Goal: Transaction & Acquisition: Book appointment/travel/reservation

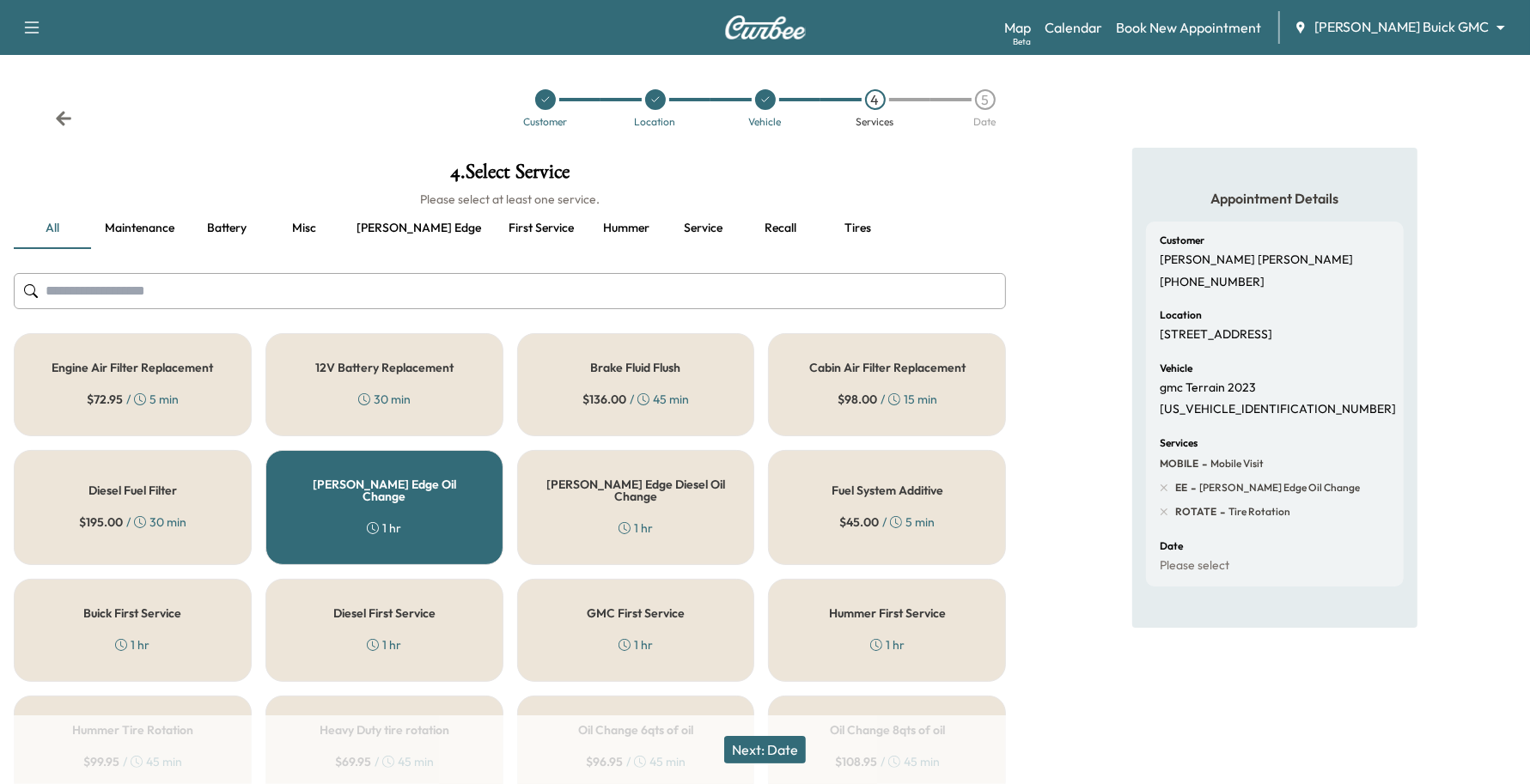
click at [1381, 49] on div "Support Log Out Map Beta Calendar Book New Appointment [PERSON_NAME] Buick GMC …" at bounding box center [765, 27] width 1530 height 55
click at [1380, 35] on body "Support Log Out Map Beta Calendar Book New Appointment [PERSON_NAME] Buick GMC …" at bounding box center [765, 392] width 1530 height 784
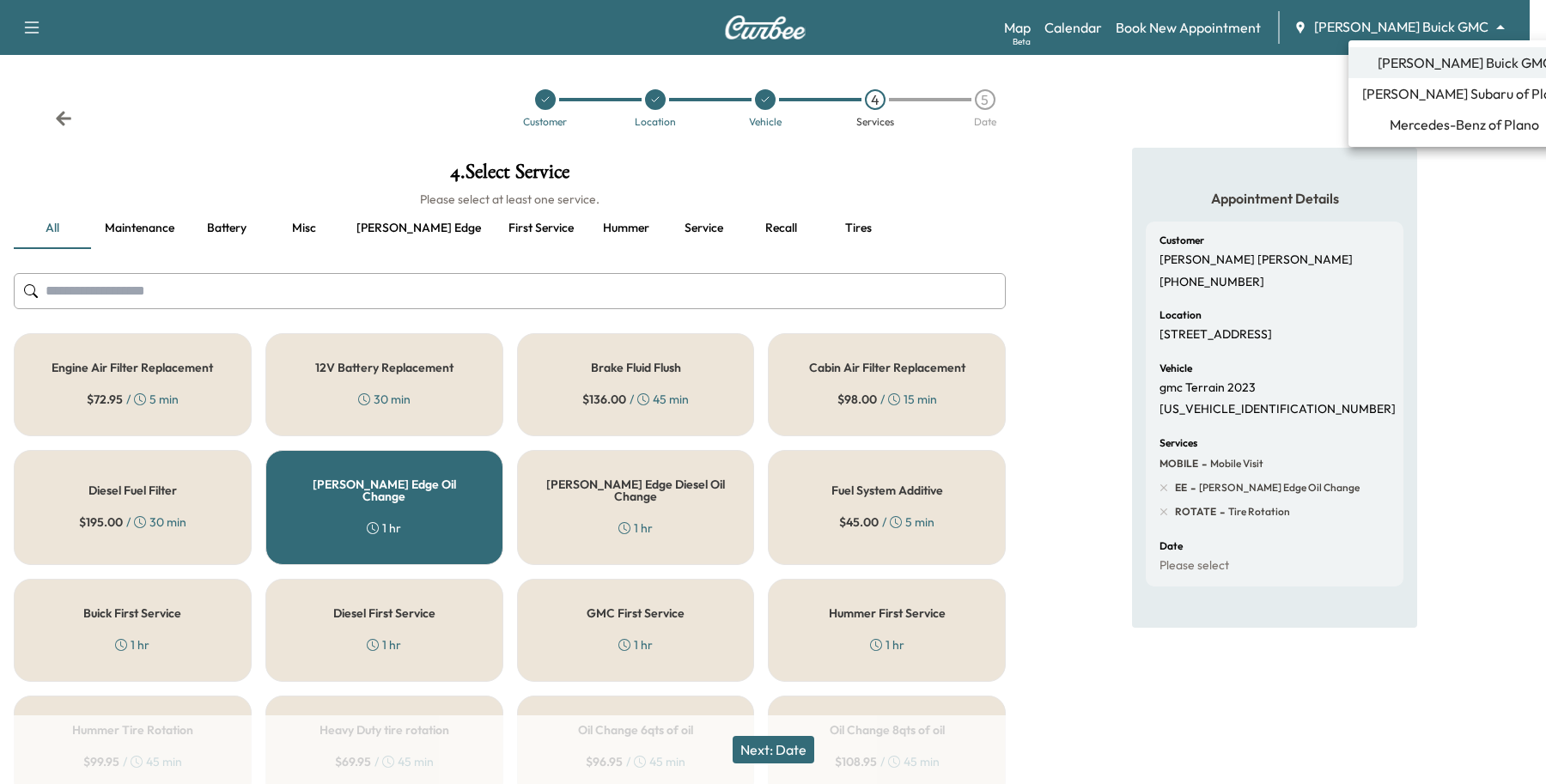
click at [1390, 134] on span "Mercedes-Benz of Plano" at bounding box center [1465, 124] width 150 height 21
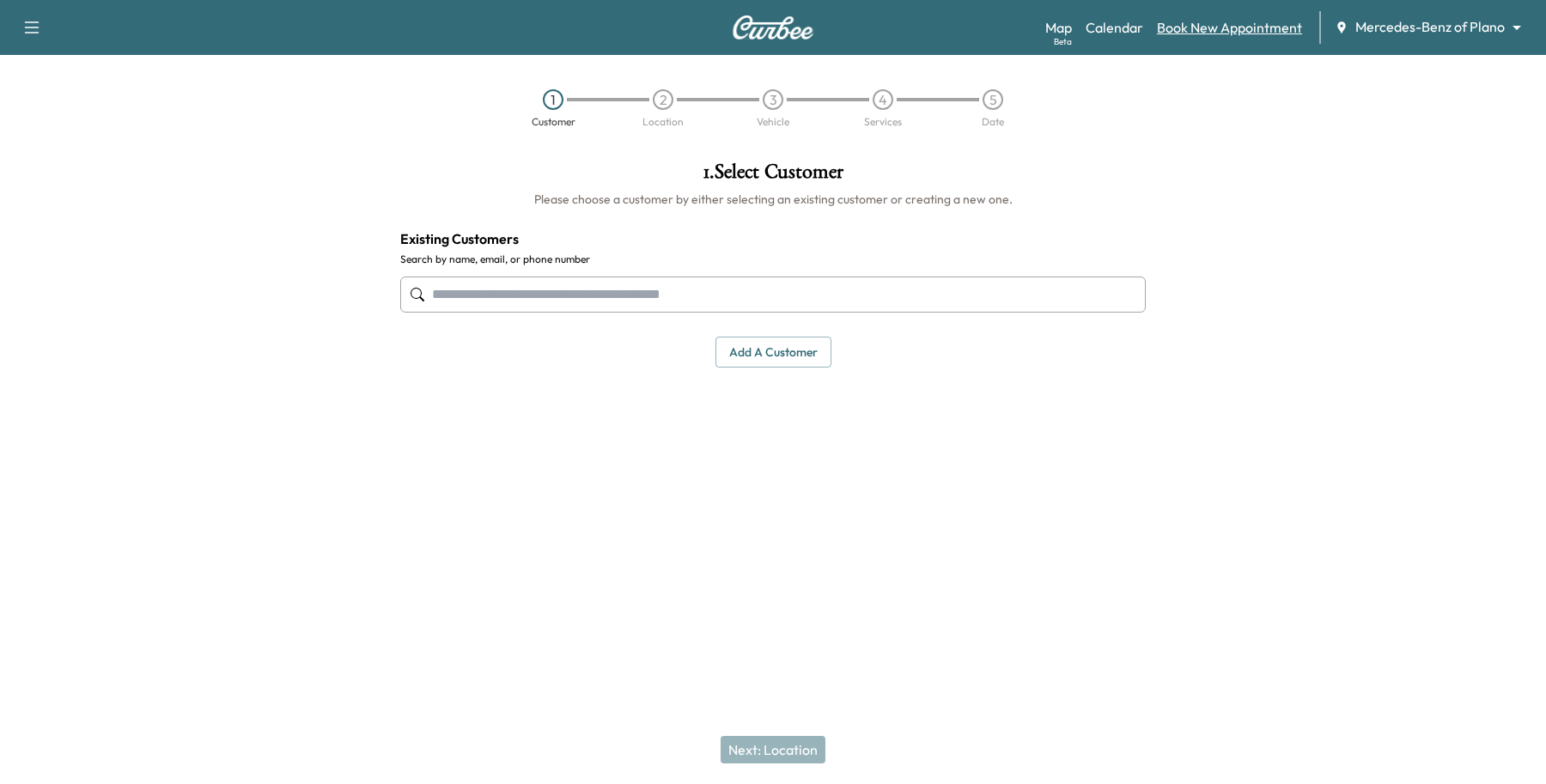
click at [1254, 31] on link "Book New Appointment" at bounding box center [1229, 27] width 145 height 21
click at [494, 310] on input "text" at bounding box center [773, 294] width 746 height 36
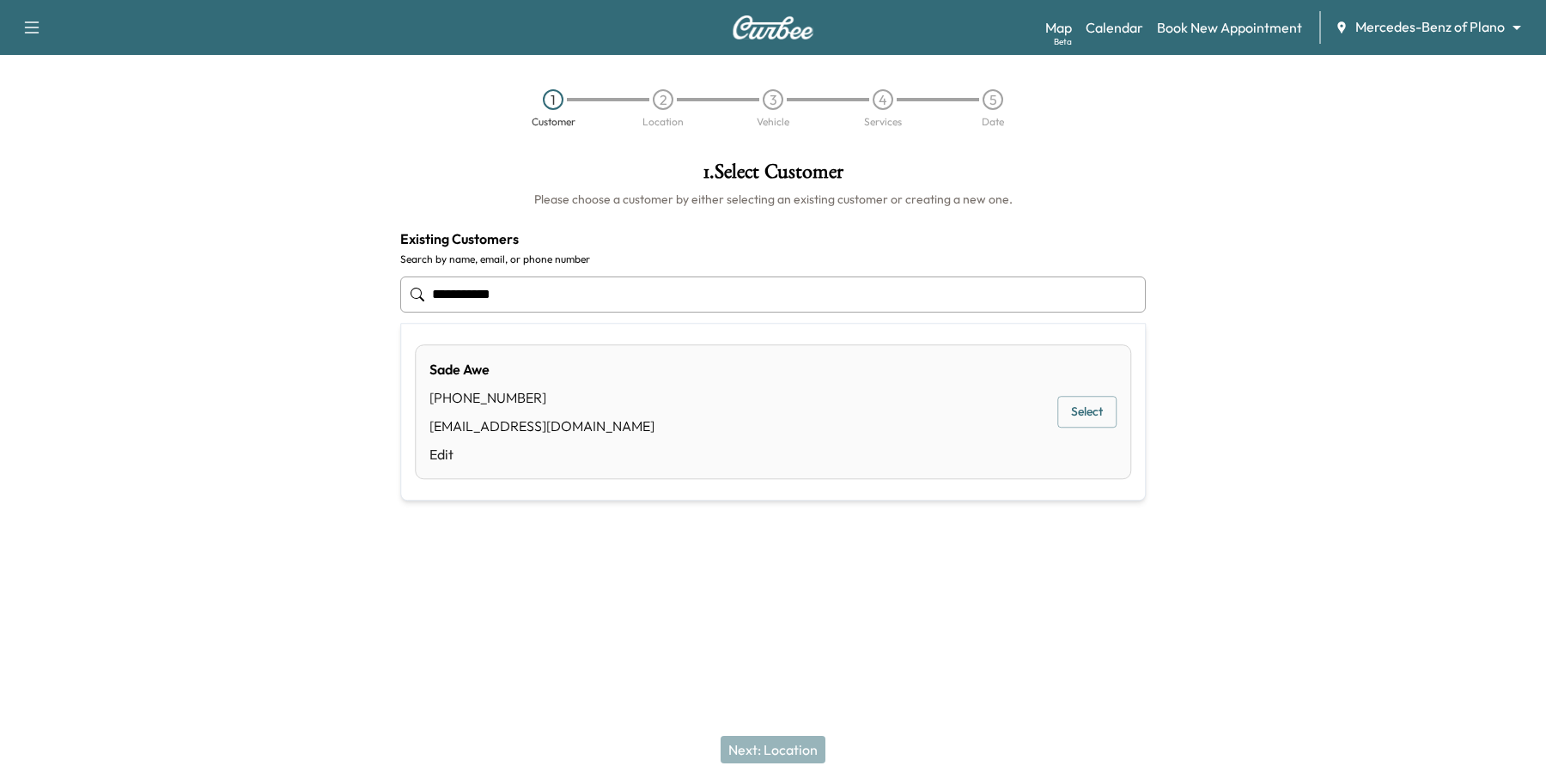
click at [1109, 439] on div "Sade Awe [PHONE_NUMBER] [EMAIL_ADDRESS][DOMAIN_NAME] Edit Select" at bounding box center [773, 412] width 716 height 135
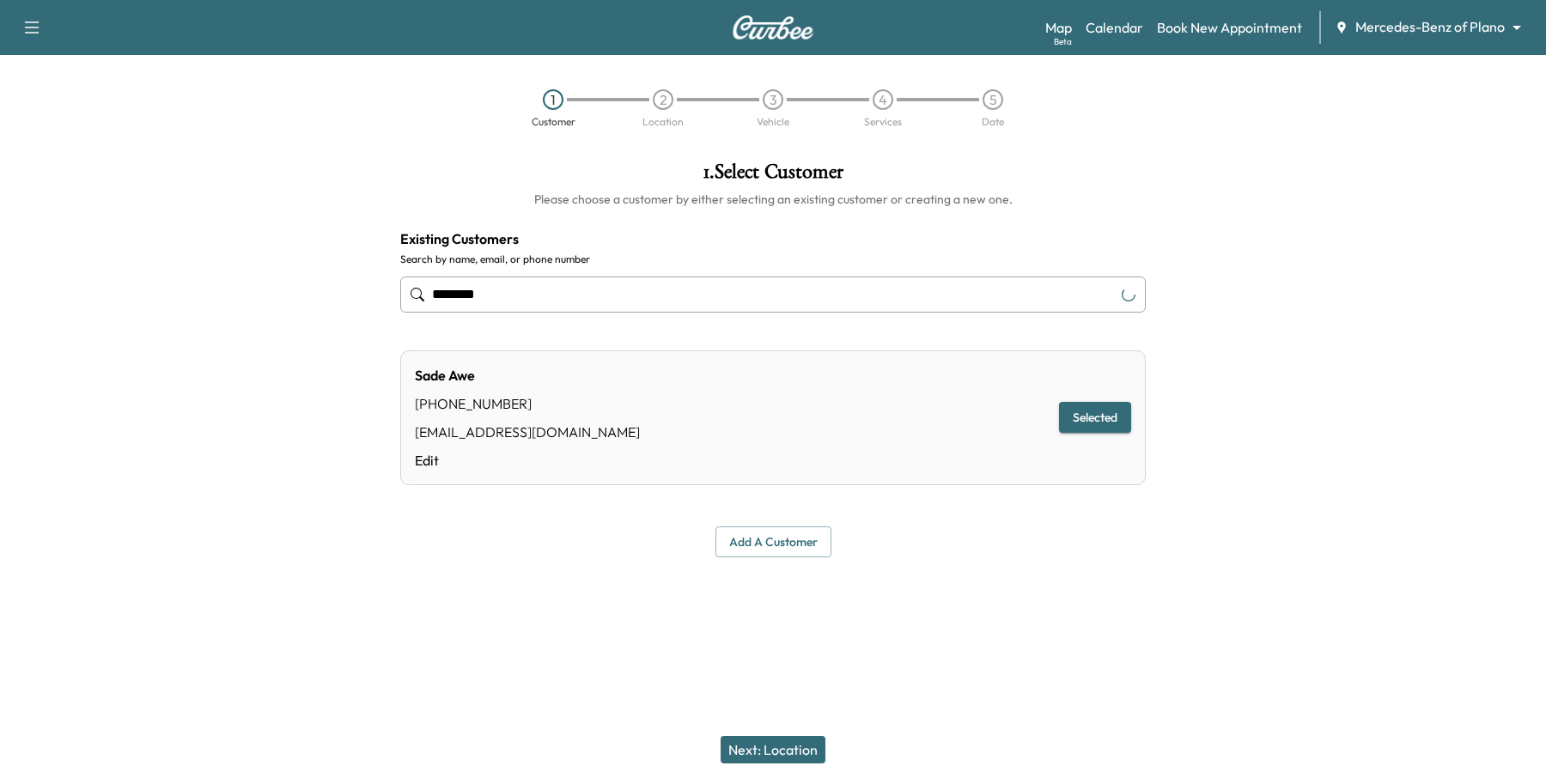
type input "********"
click at [792, 743] on button "Next: Location" at bounding box center [773, 749] width 105 height 27
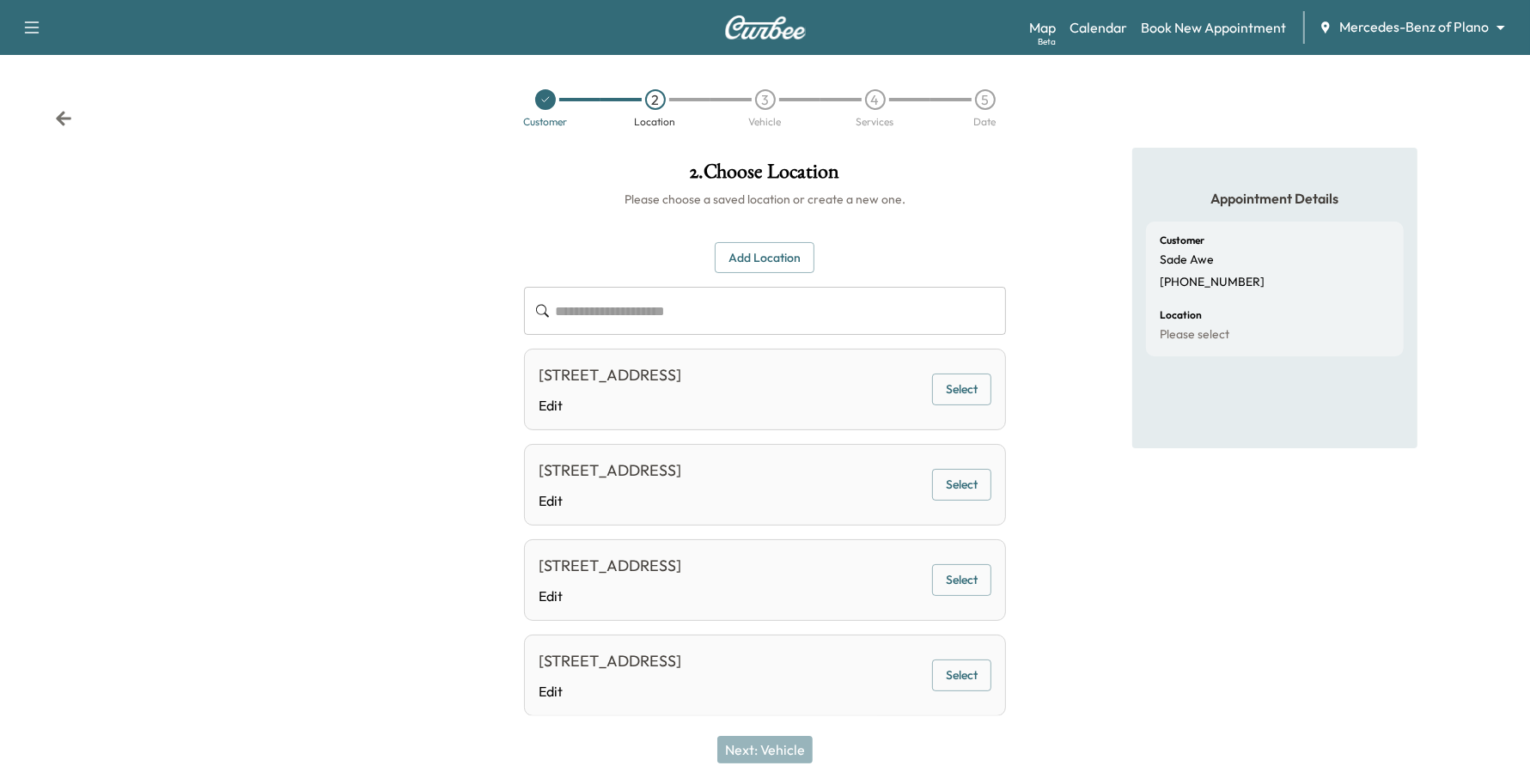
click at [740, 250] on button "Add Location" at bounding box center [765, 258] width 100 height 32
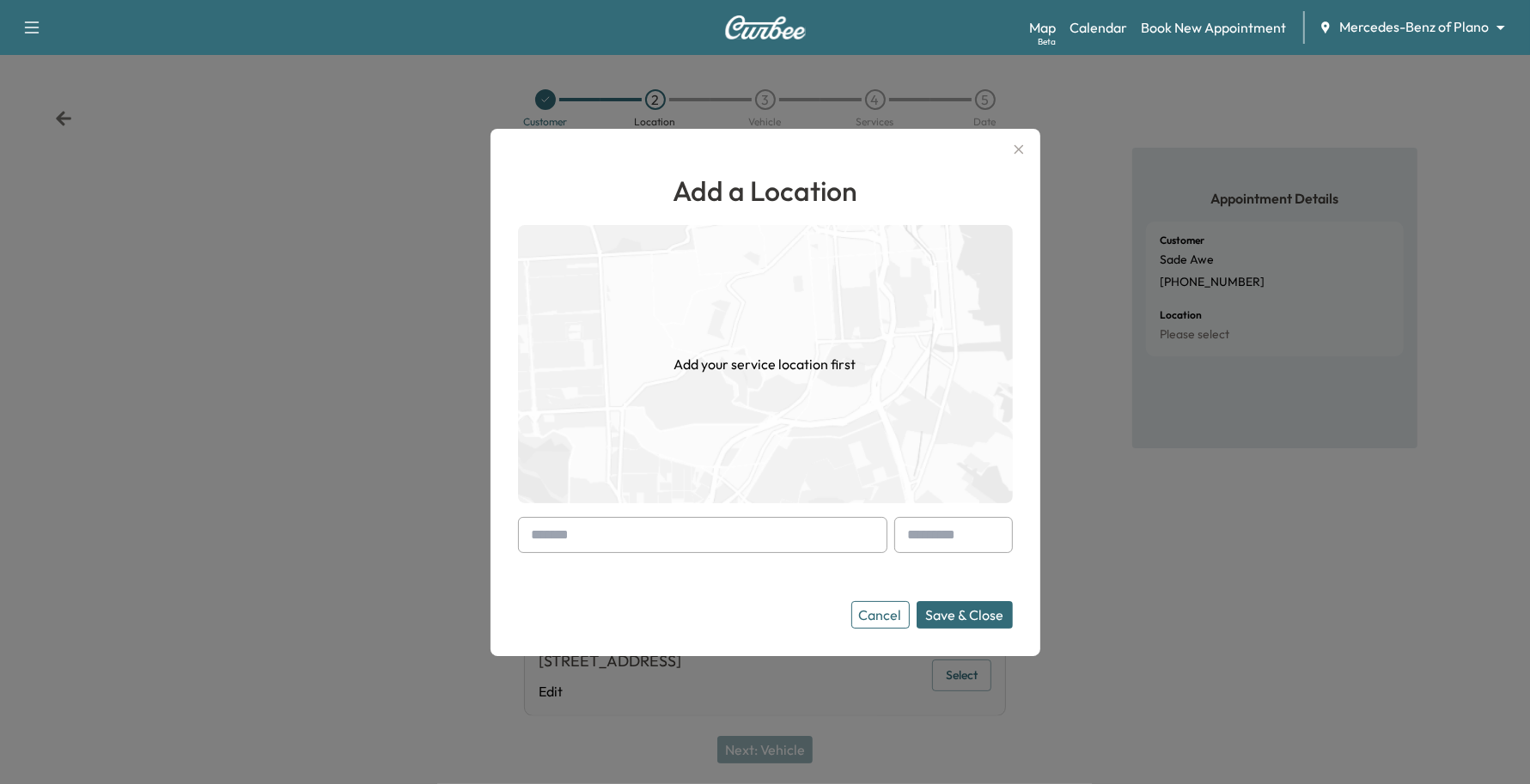
click at [572, 525] on input "text" at bounding box center [702, 535] width 369 height 36
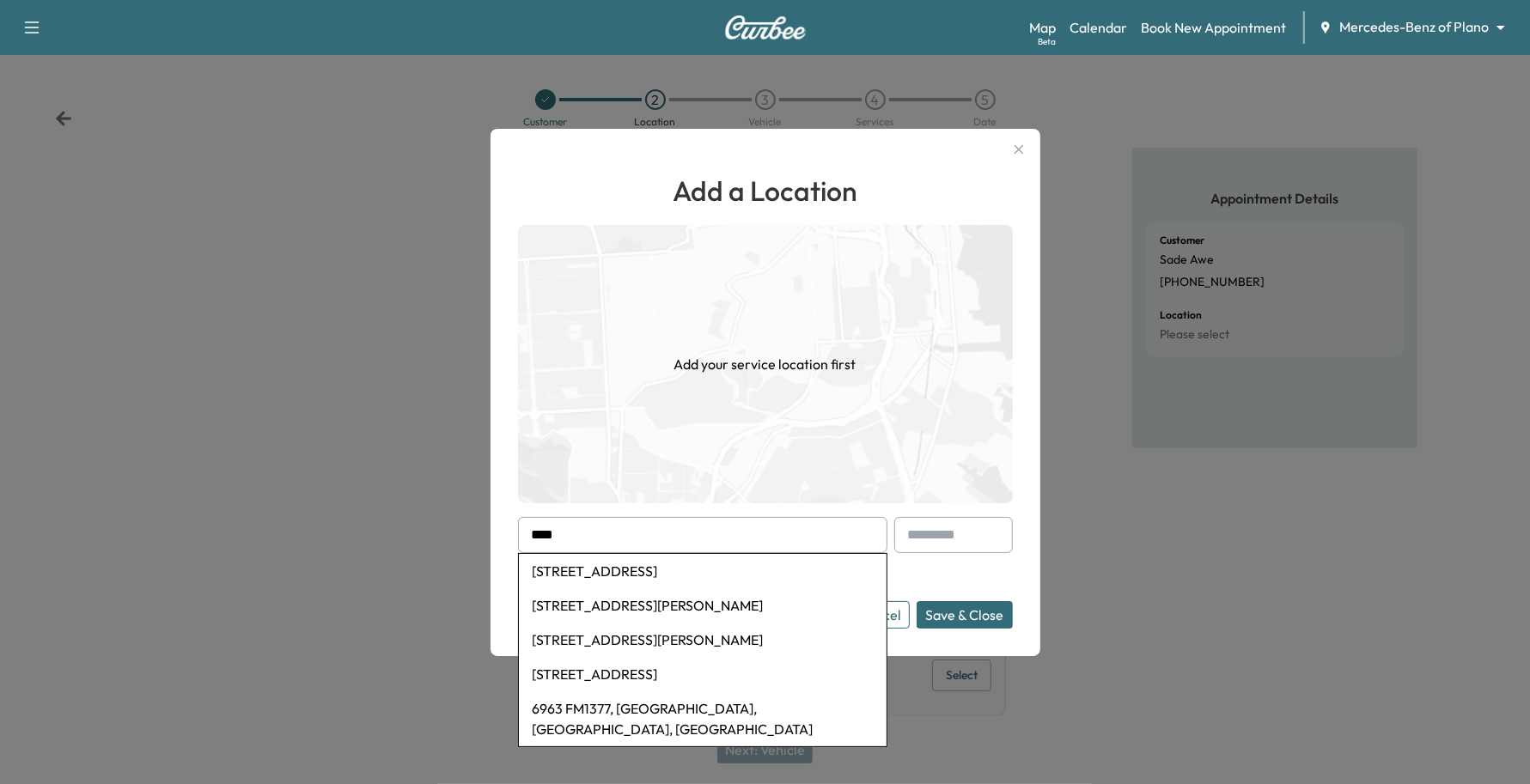
click at [582, 533] on input "****" at bounding box center [702, 535] width 369 height 36
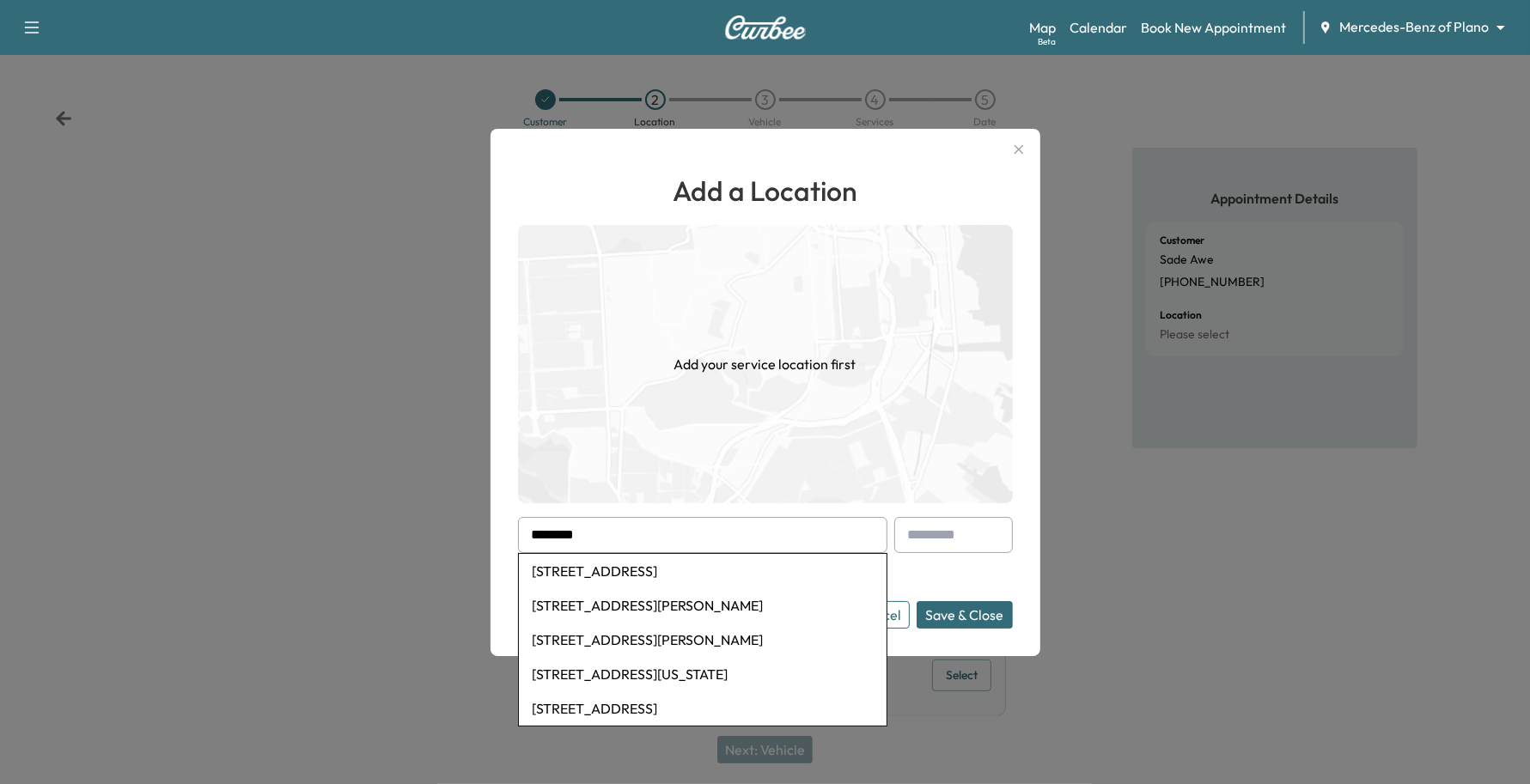
click at [670, 572] on li "[STREET_ADDRESS]" at bounding box center [702, 571] width 367 height 35
type input "**********"
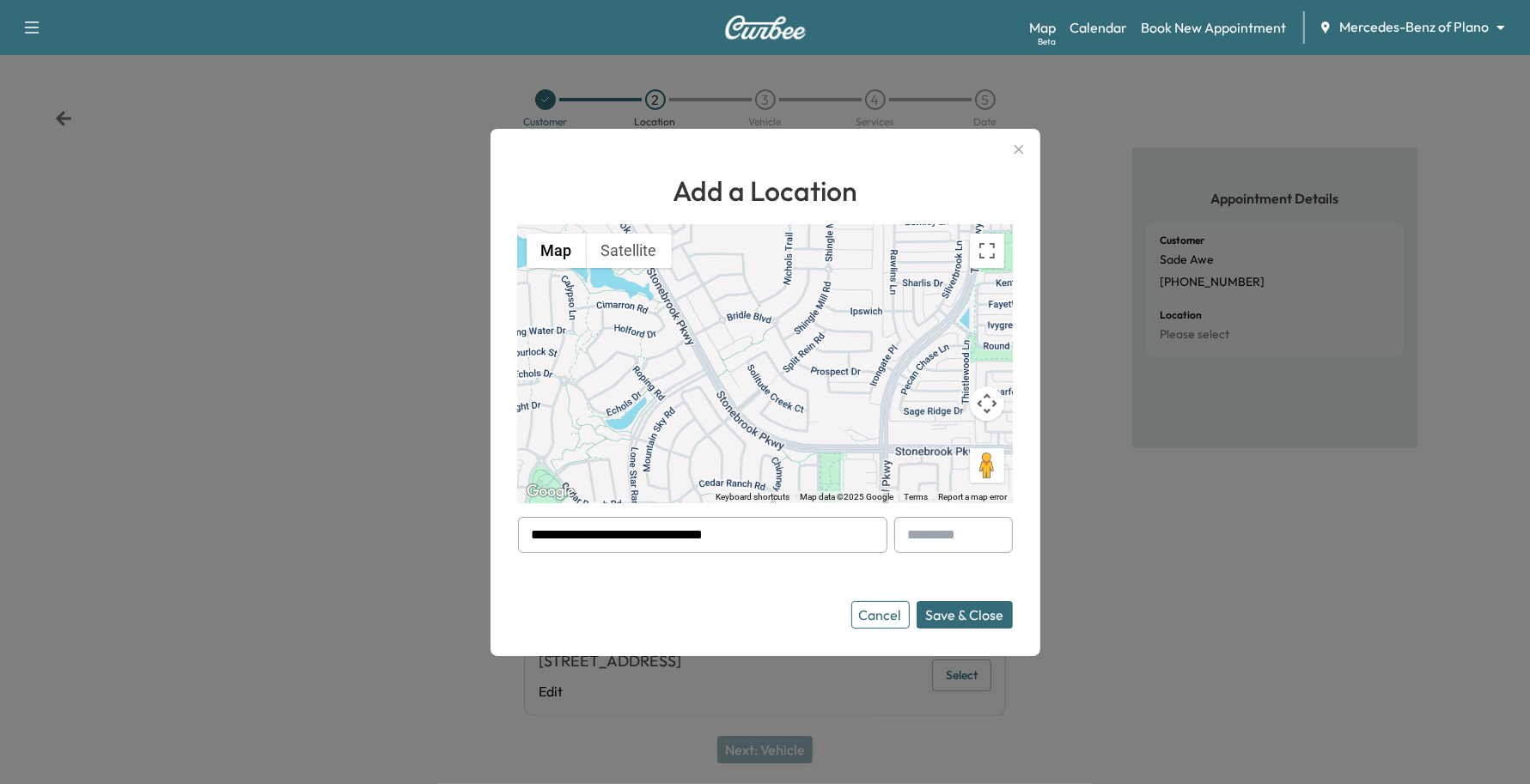
click at [977, 611] on button "Save & Close" at bounding box center [965, 614] width 96 height 27
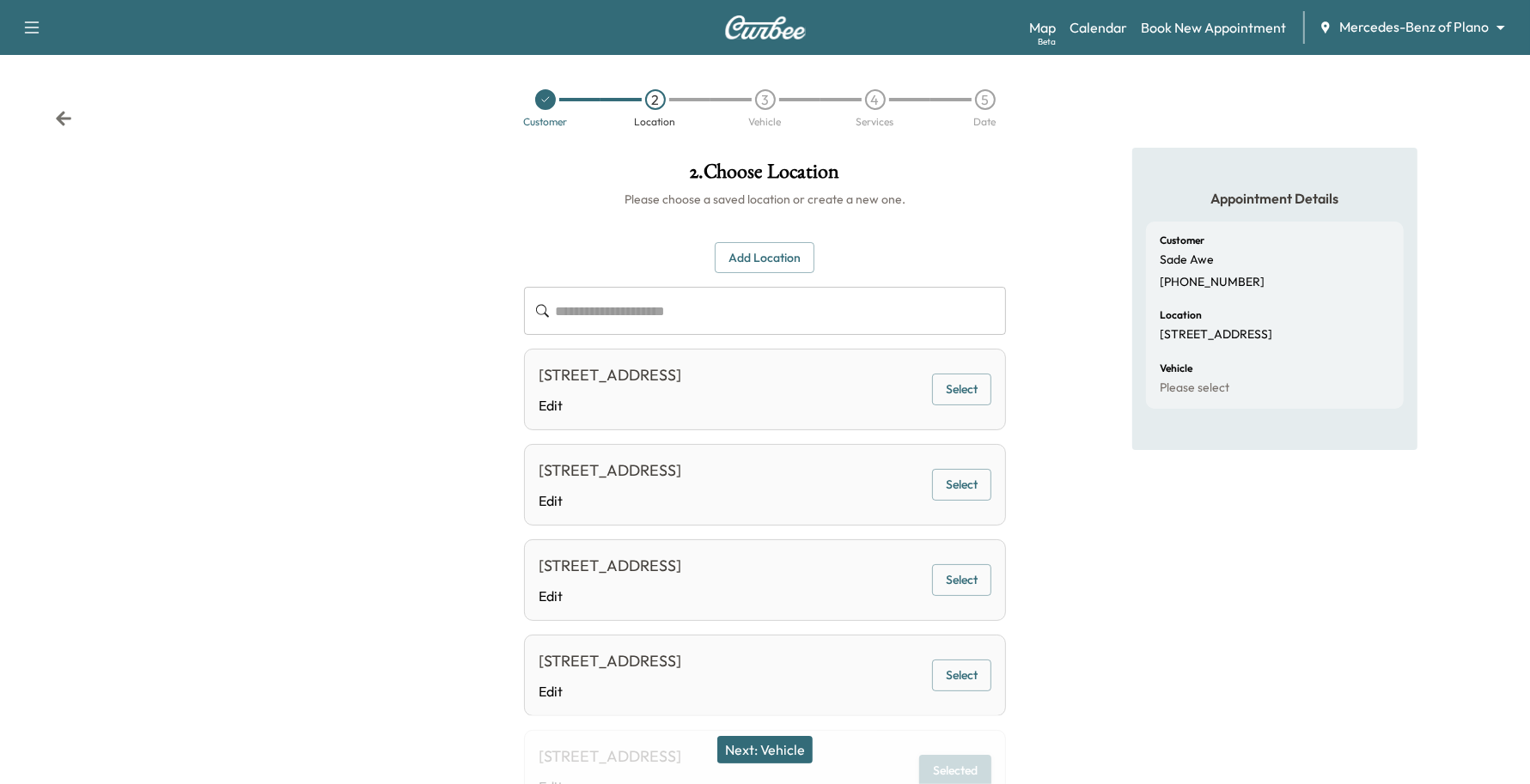
click at [779, 739] on button "Next: Vehicle" at bounding box center [765, 749] width 95 height 27
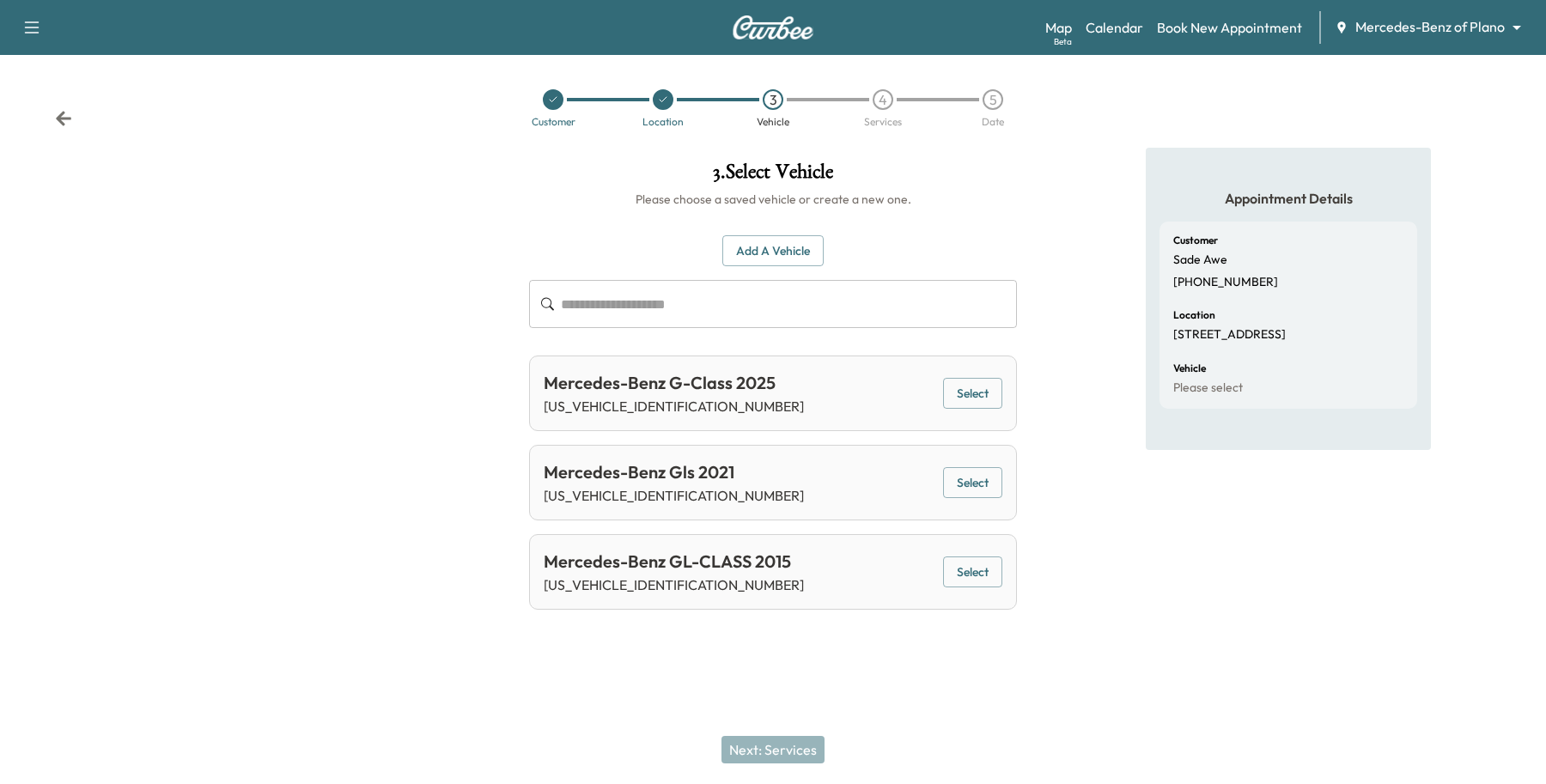
click at [962, 382] on button "Select" at bounding box center [972, 393] width 59 height 32
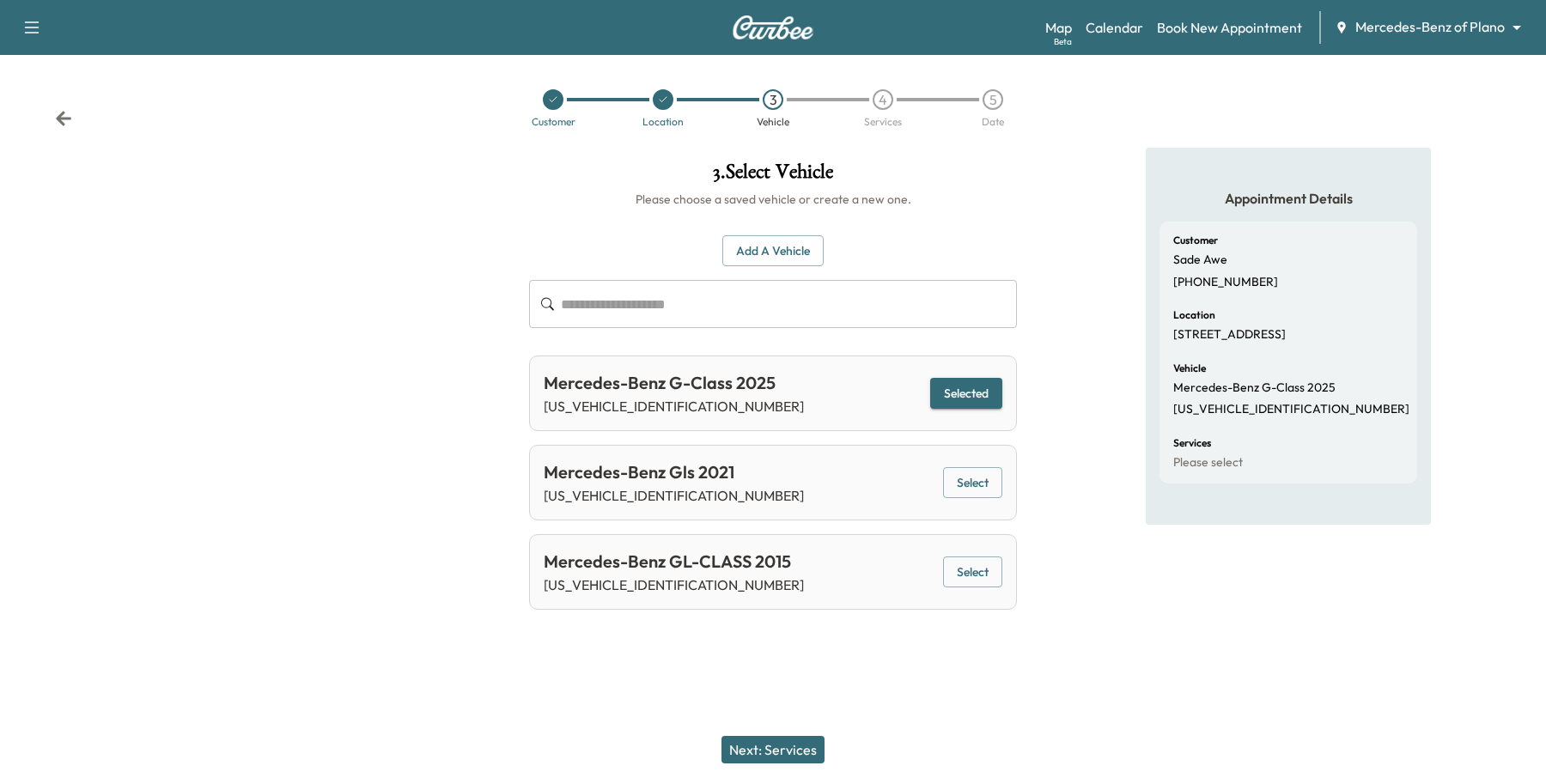
click at [803, 745] on button "Next: Services" at bounding box center [773, 749] width 103 height 27
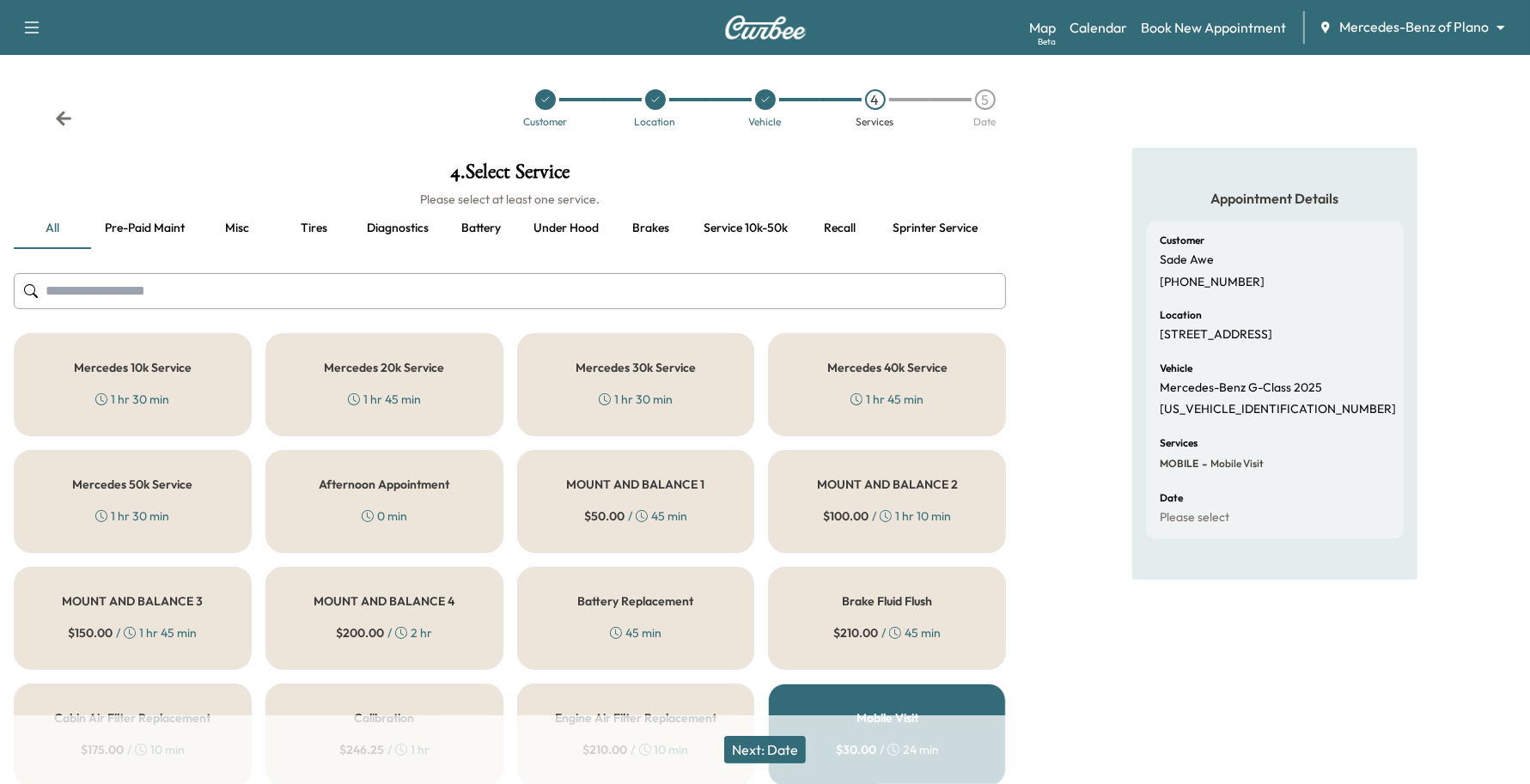
click at [56, 359] on div "Mercedes 10k Service 1 hr 30 min" at bounding box center [133, 385] width 238 height 103
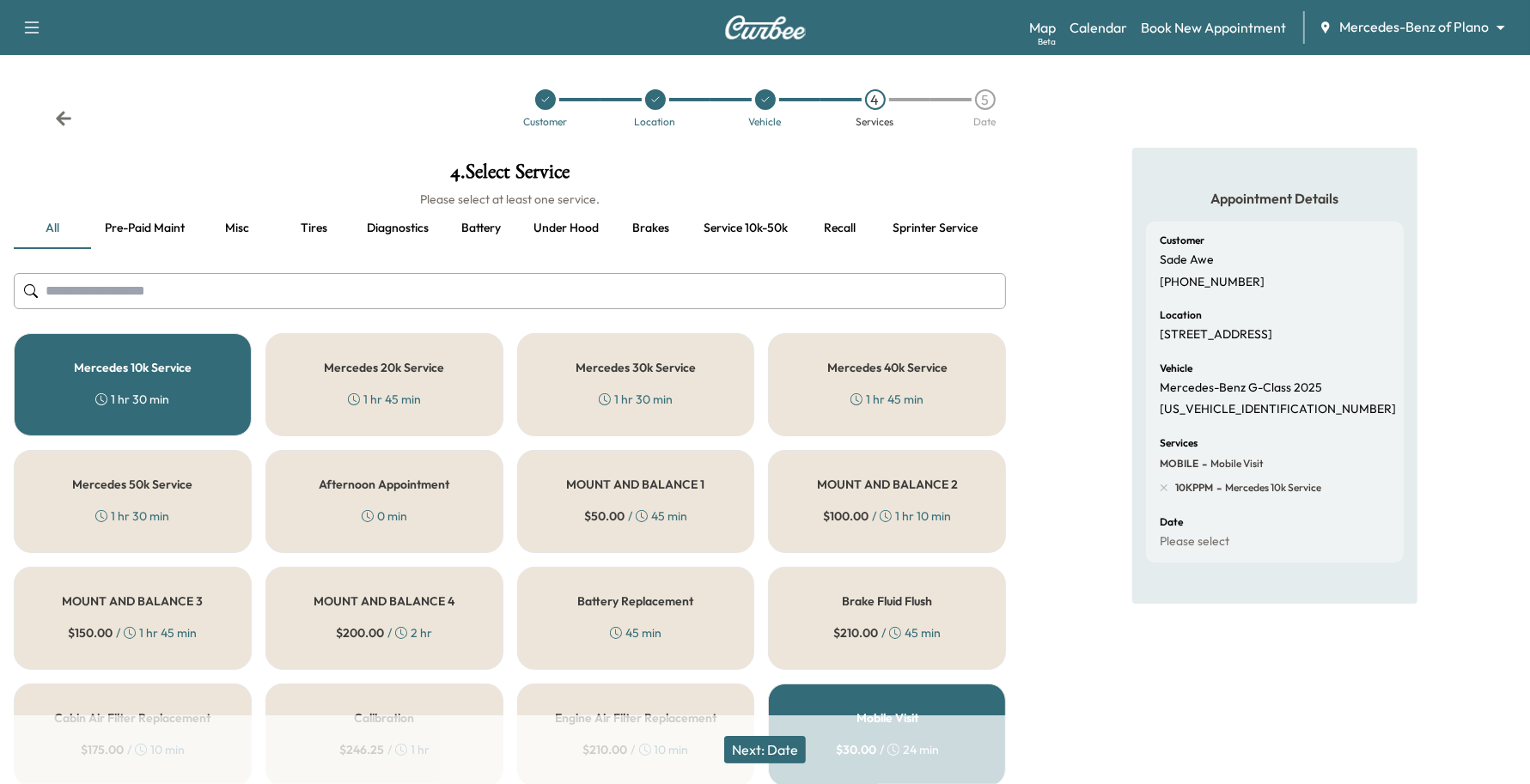
click at [765, 741] on button "Next: Date" at bounding box center [765, 749] width 81 height 27
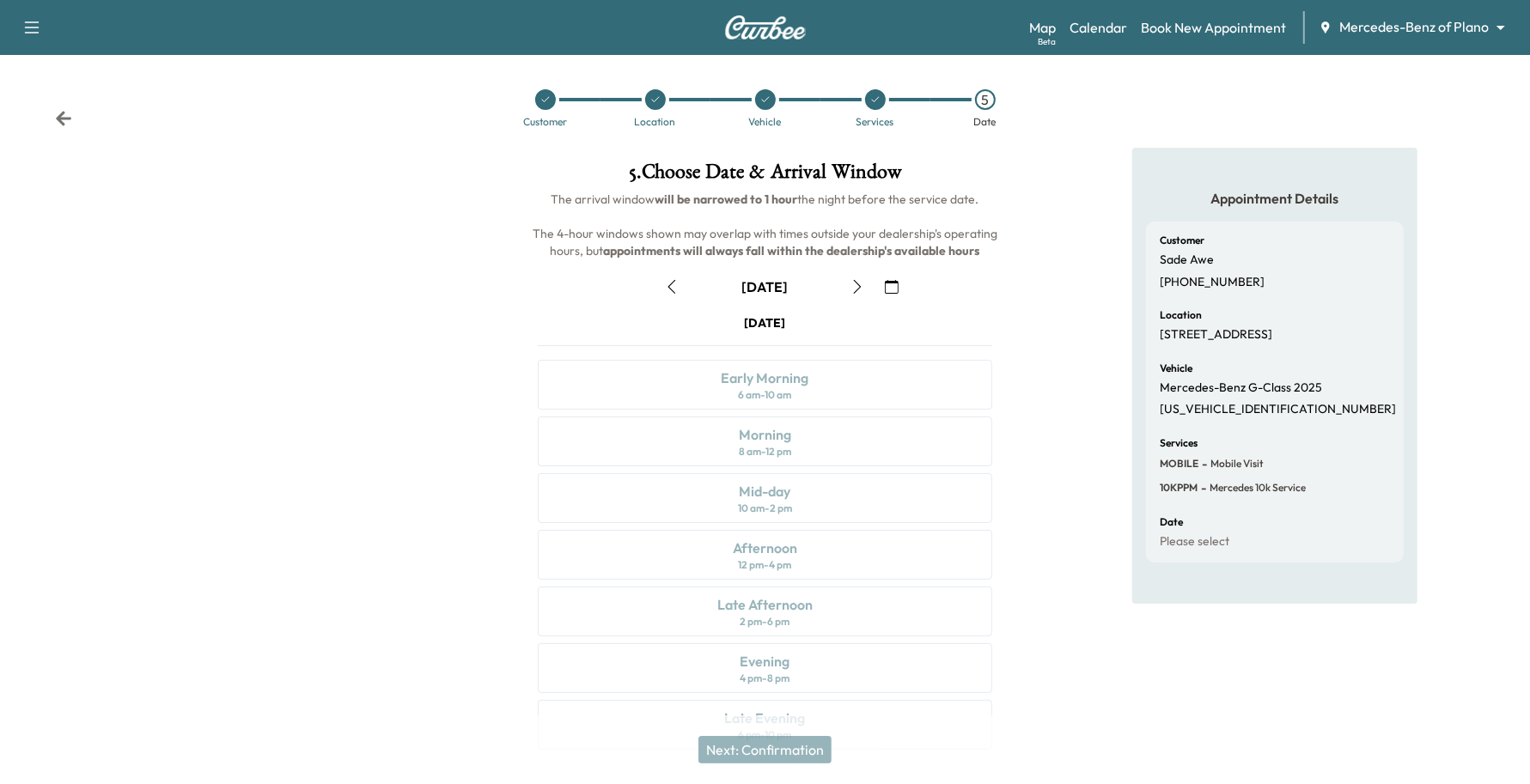
click at [892, 281] on icon "button" at bounding box center [892, 287] width 14 height 14
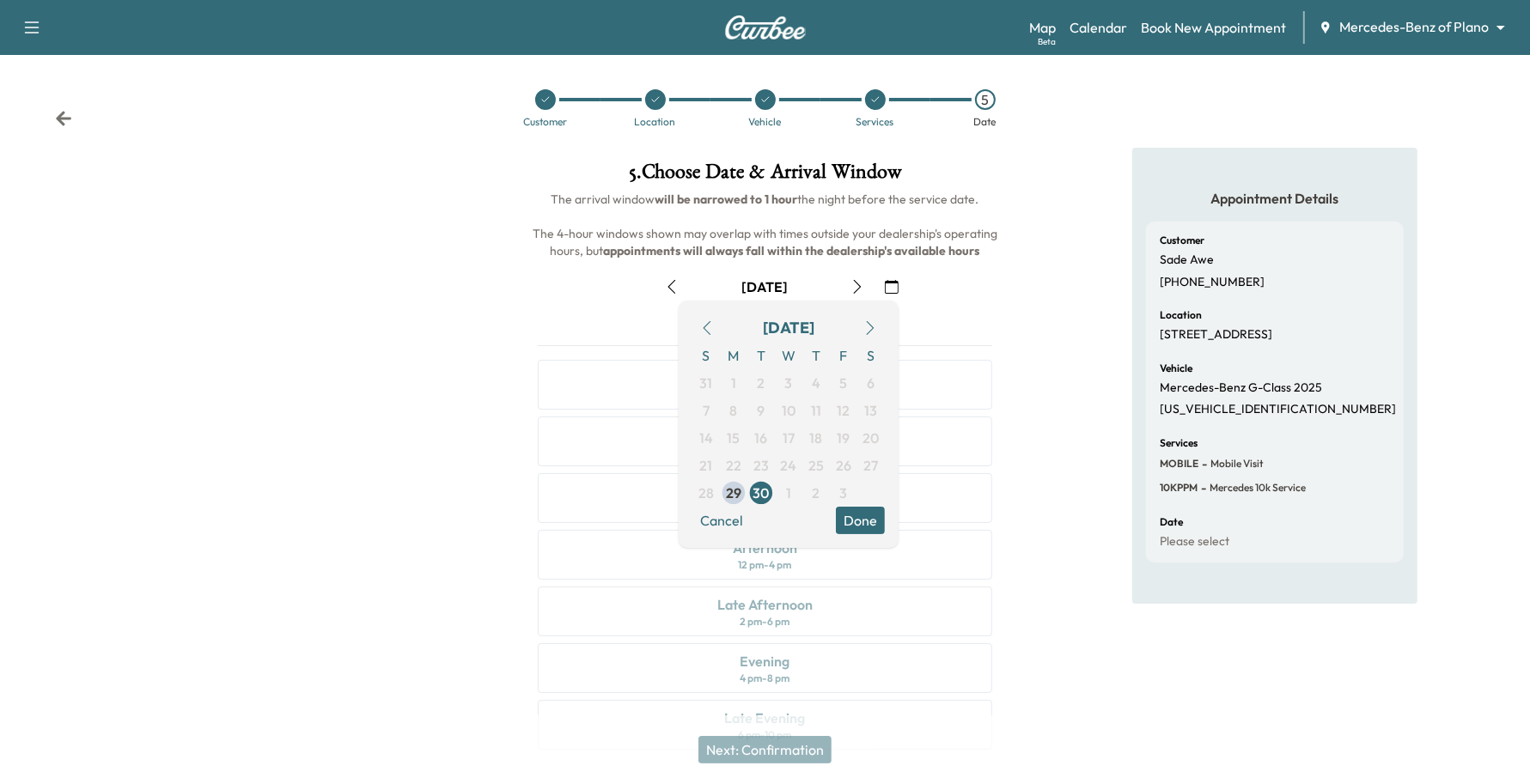
click at [861, 329] on button "button" at bounding box center [869, 327] width 29 height 27
click at [790, 414] on span "8" at bounding box center [789, 410] width 7 height 21
click at [867, 524] on button "Done" at bounding box center [860, 520] width 49 height 27
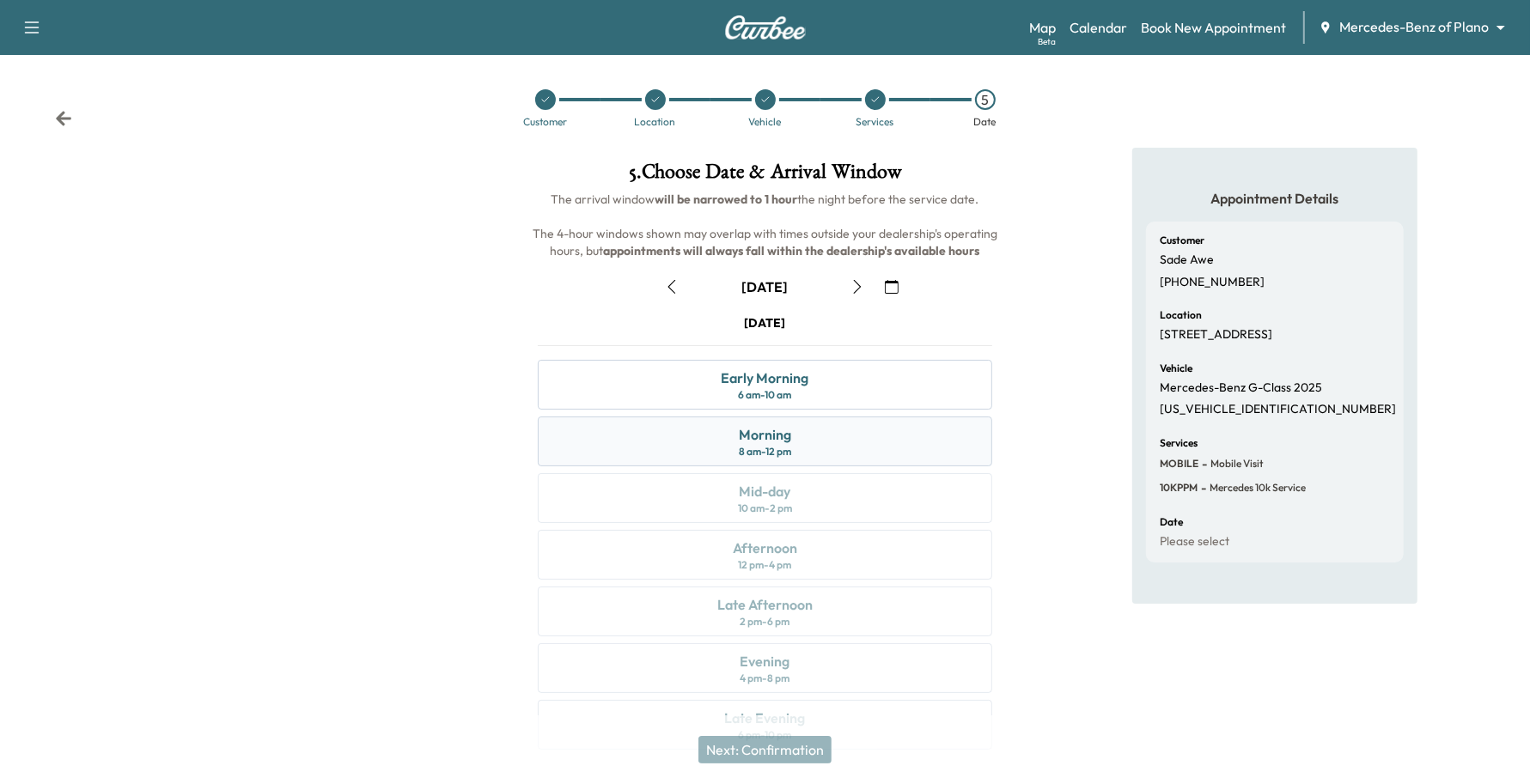
click at [805, 447] on div "Morning 8 am - 12 pm" at bounding box center [765, 441] width 455 height 50
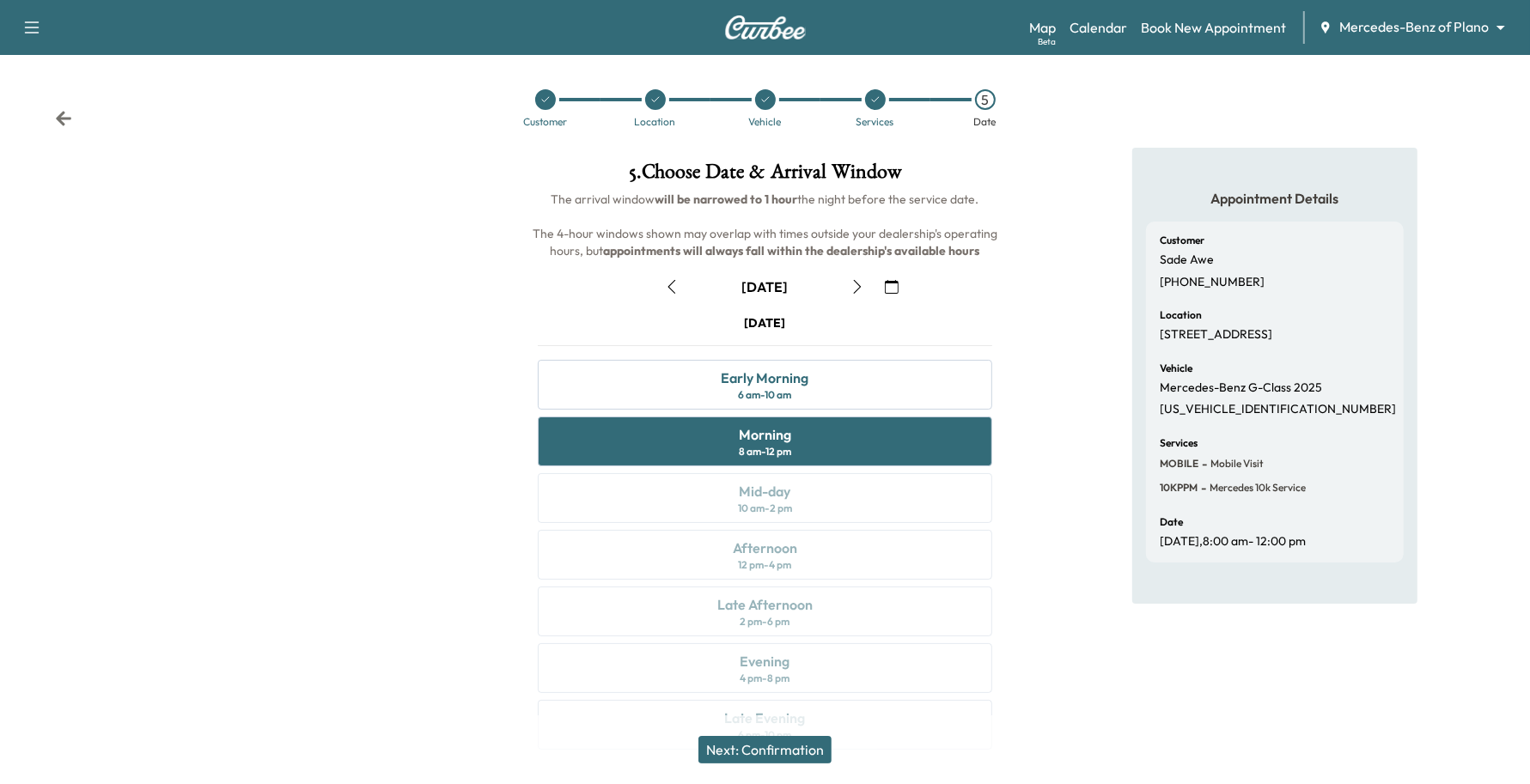
click at [894, 286] on icon "button" at bounding box center [892, 287] width 14 height 14
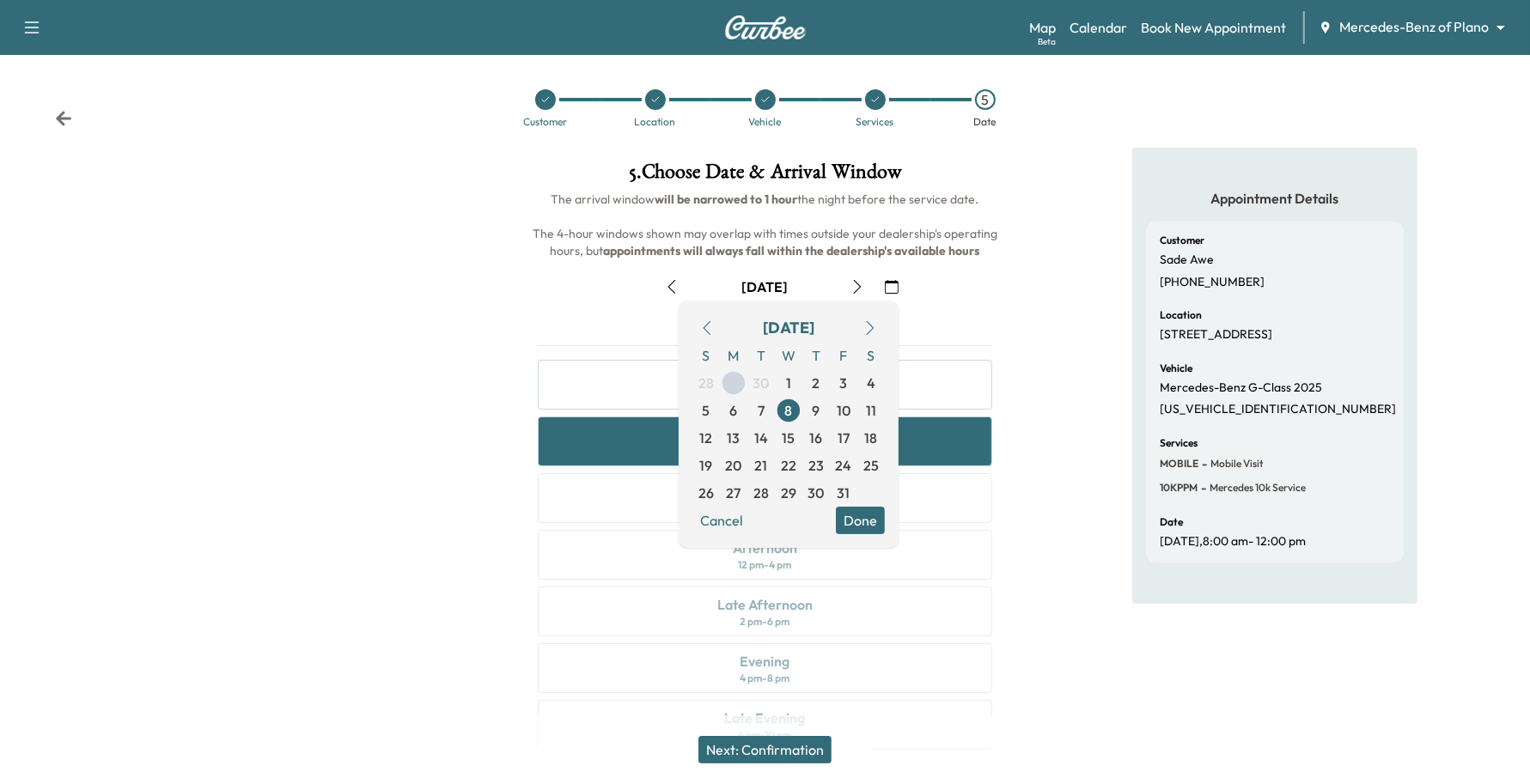
click at [847, 521] on button "Done" at bounding box center [860, 520] width 49 height 27
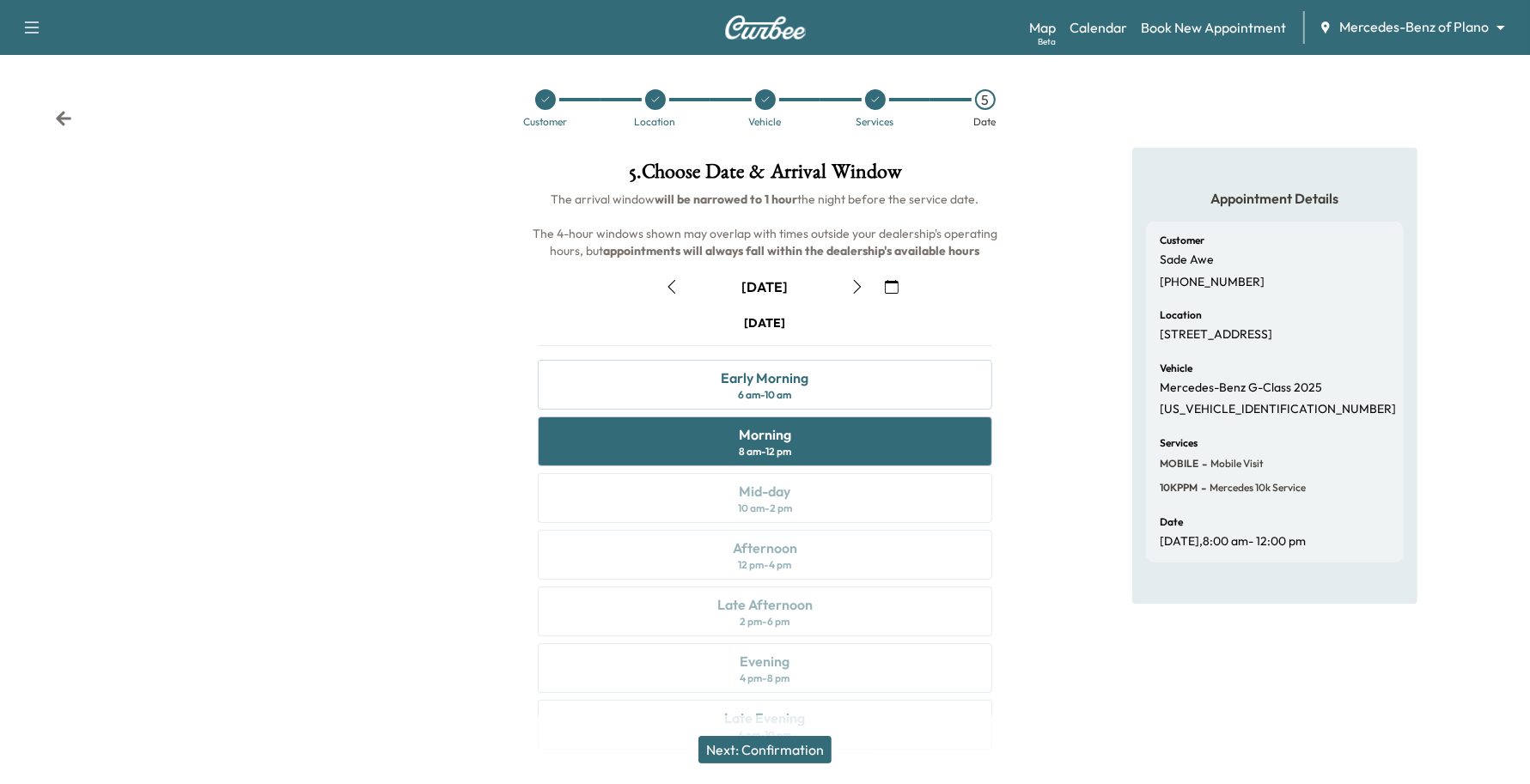
click at [793, 745] on button "Next: Confirmation" at bounding box center [765, 749] width 133 height 27
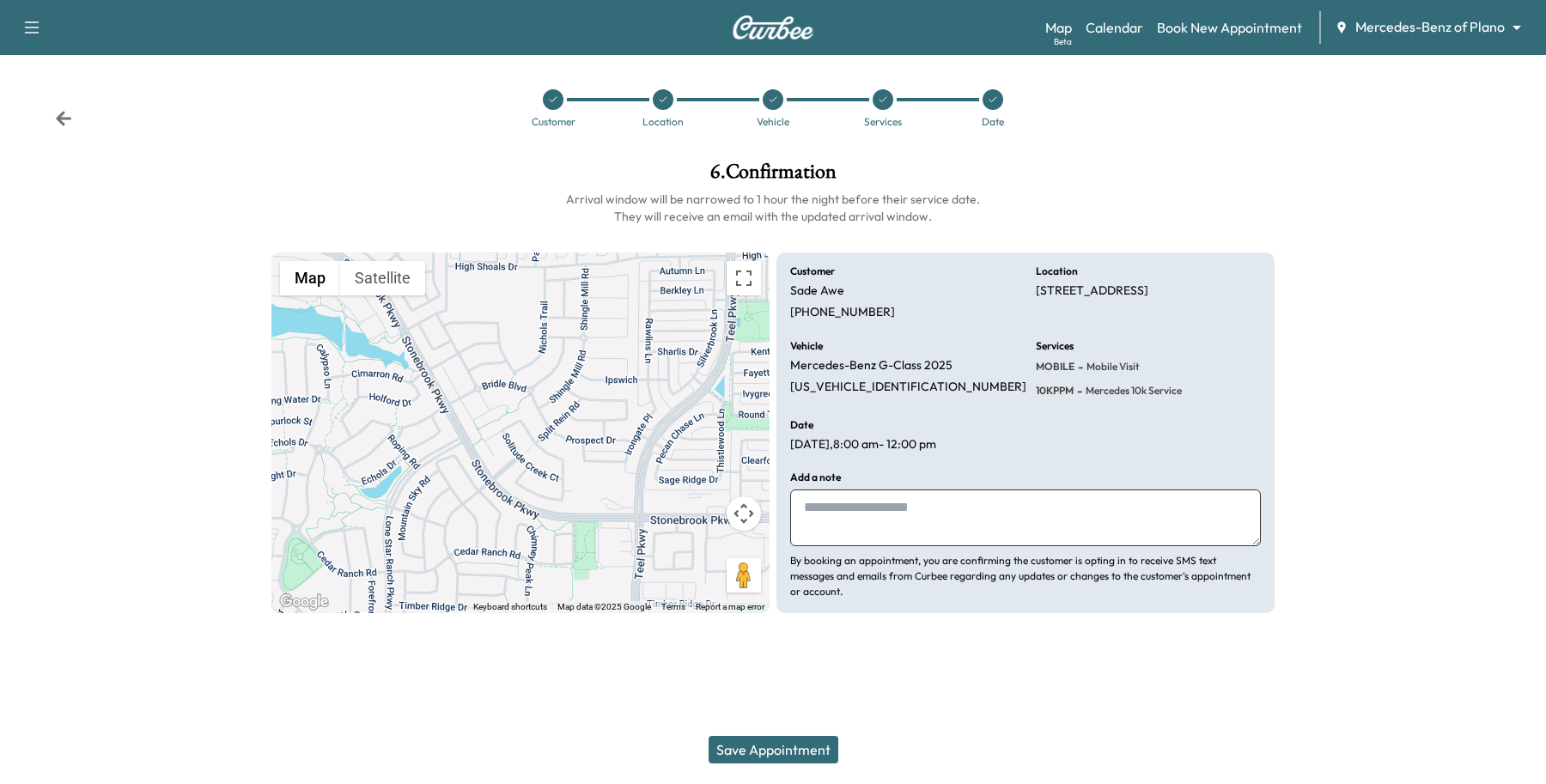
click at [805, 741] on button "Save Appointment" at bounding box center [773, 749] width 130 height 27
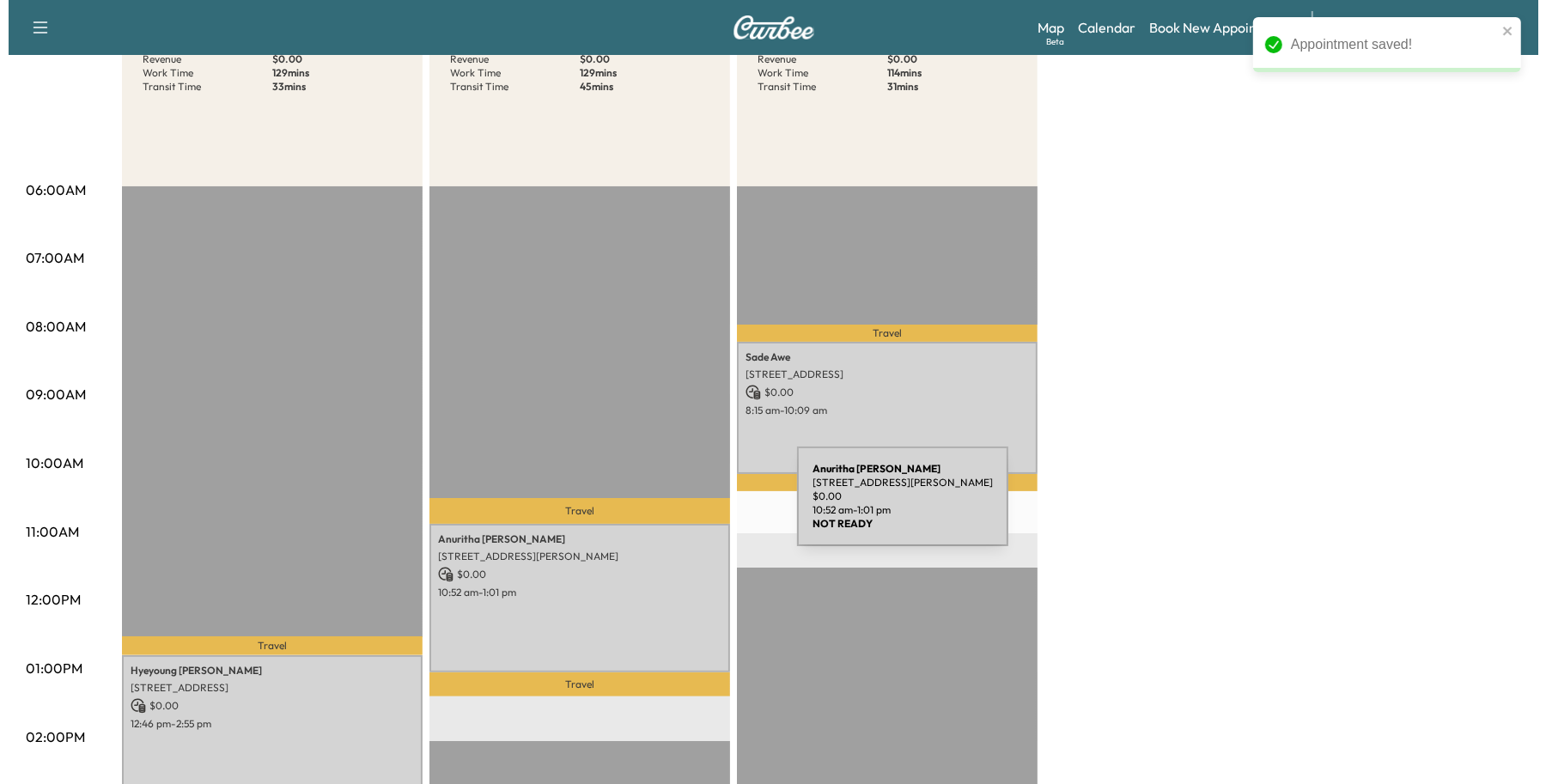
scroll to position [215, 0]
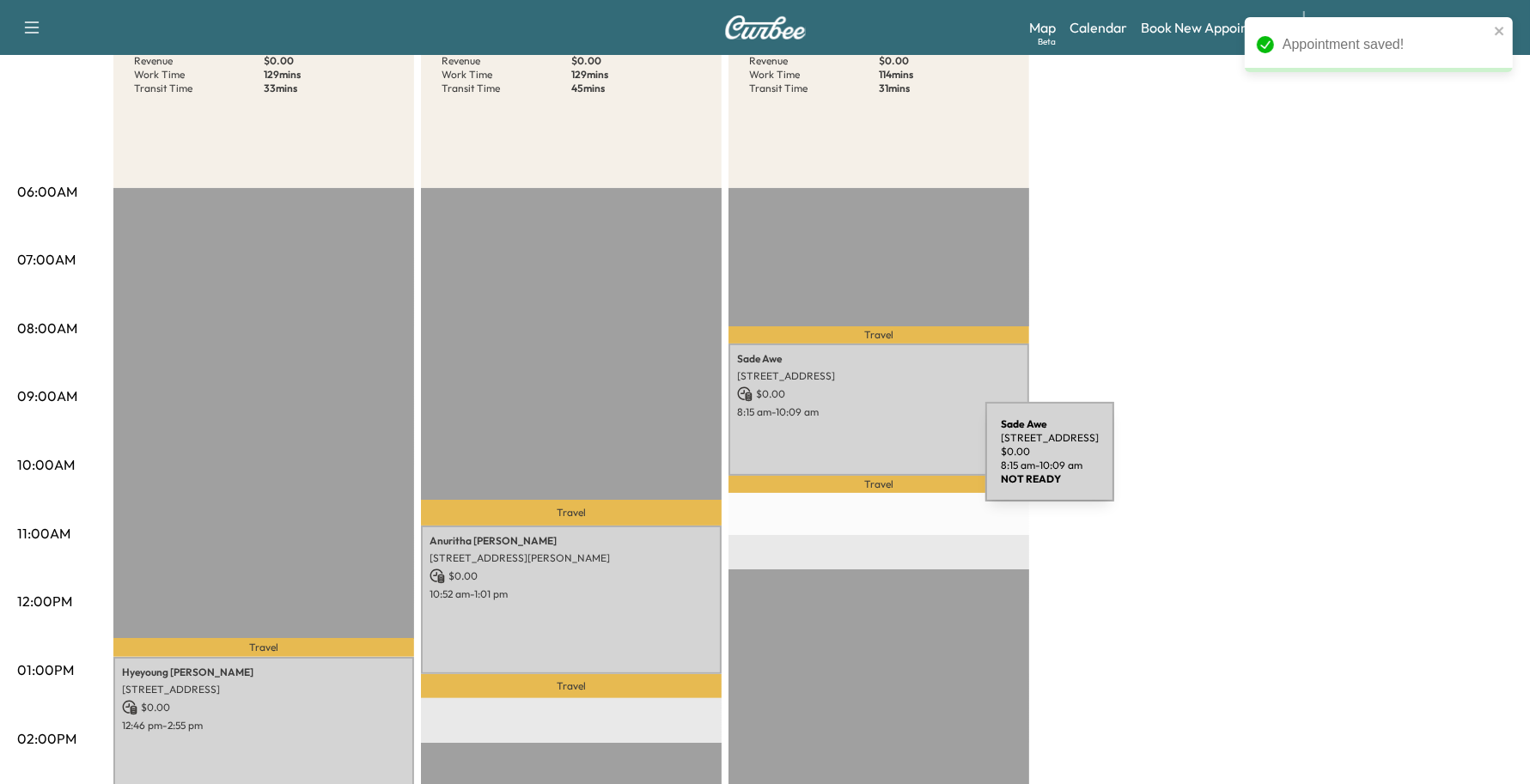
click at [854, 470] on div "Sade Awe [STREET_ADDRESS] $ 0.00 8:15 am - 10:09 am" at bounding box center [879, 409] width 301 height 132
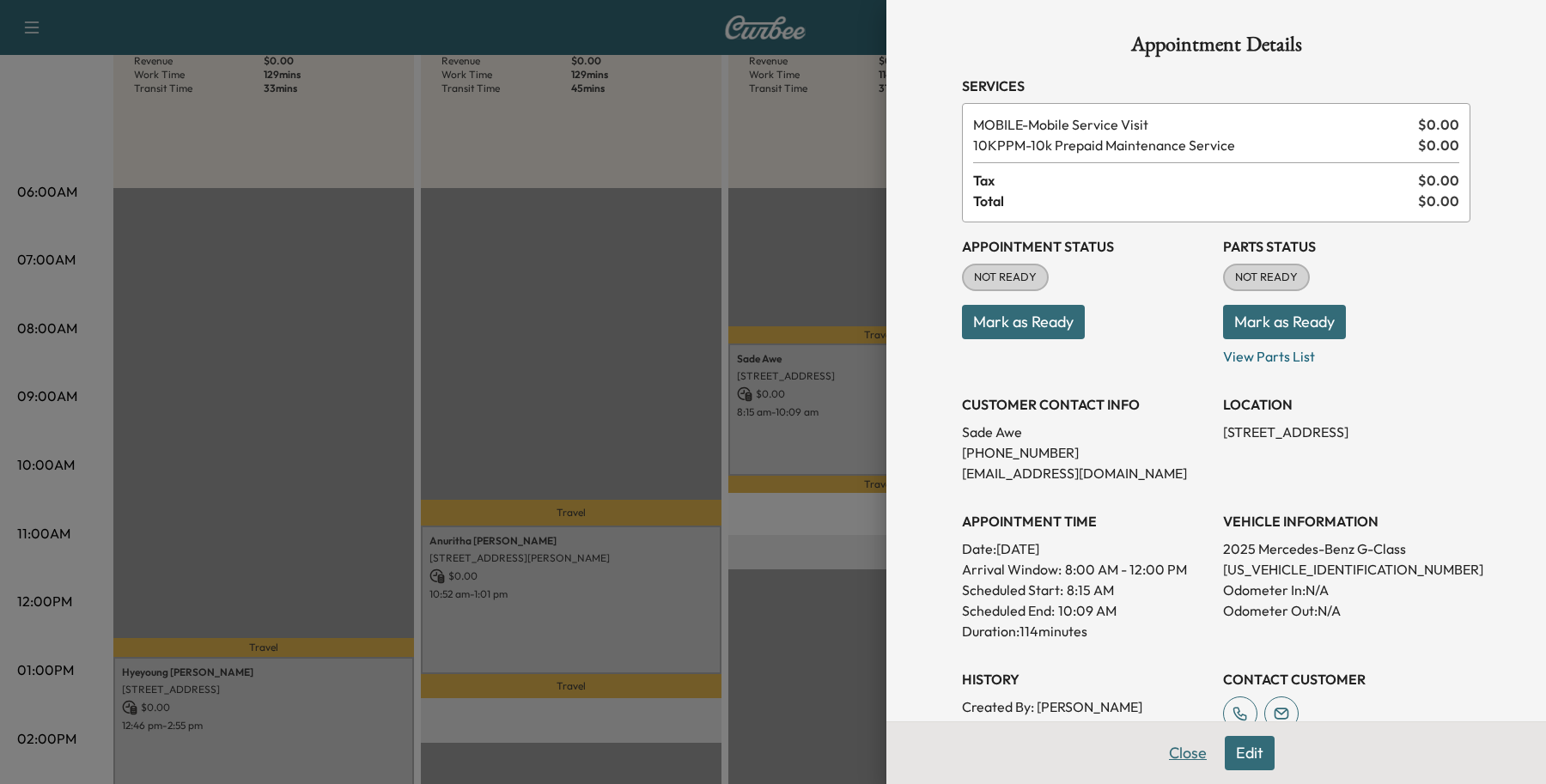
click at [1172, 748] on button "Close" at bounding box center [1188, 753] width 60 height 35
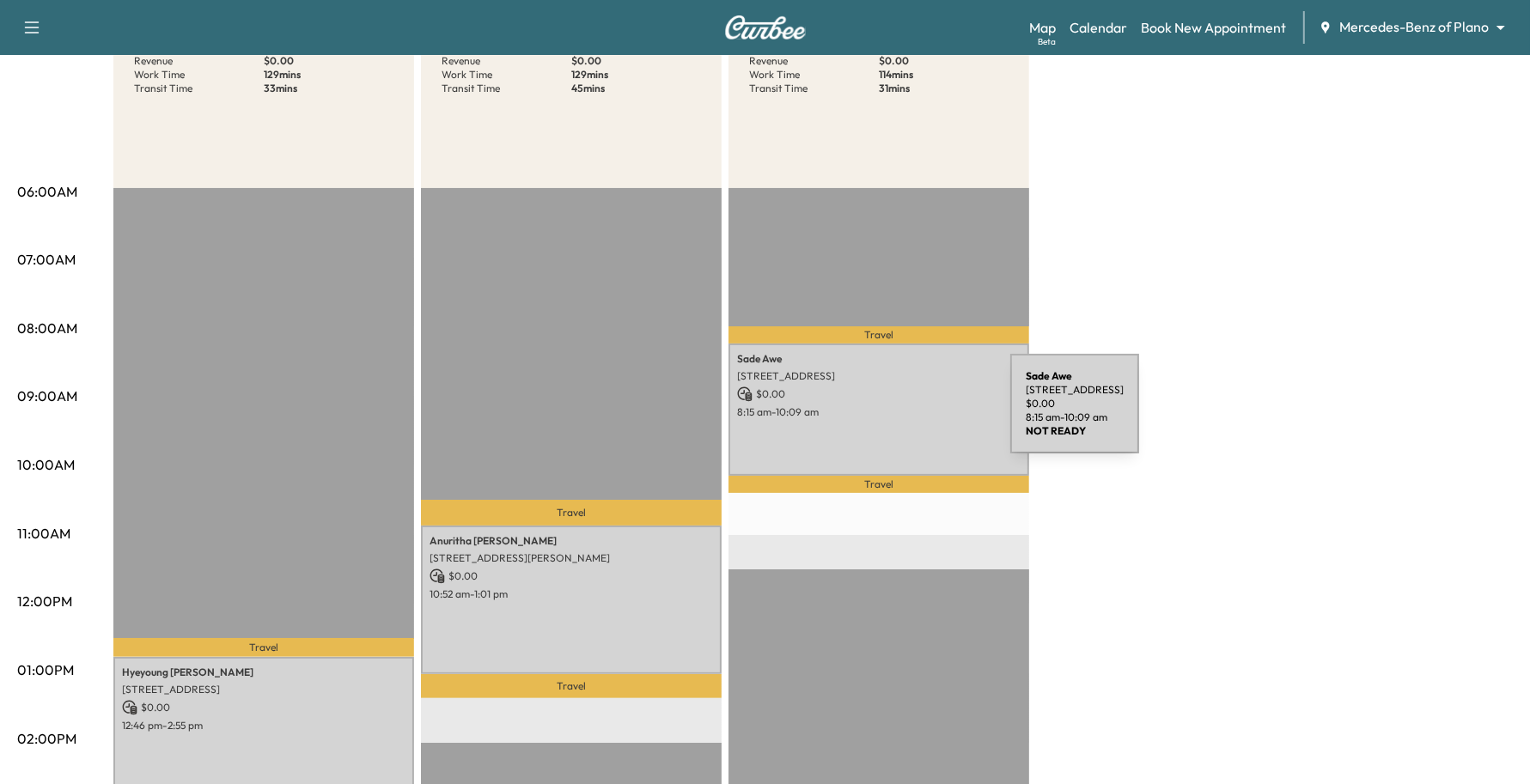
click at [881, 414] on p "8:15 am - 10:09 am" at bounding box center [879, 412] width 283 height 14
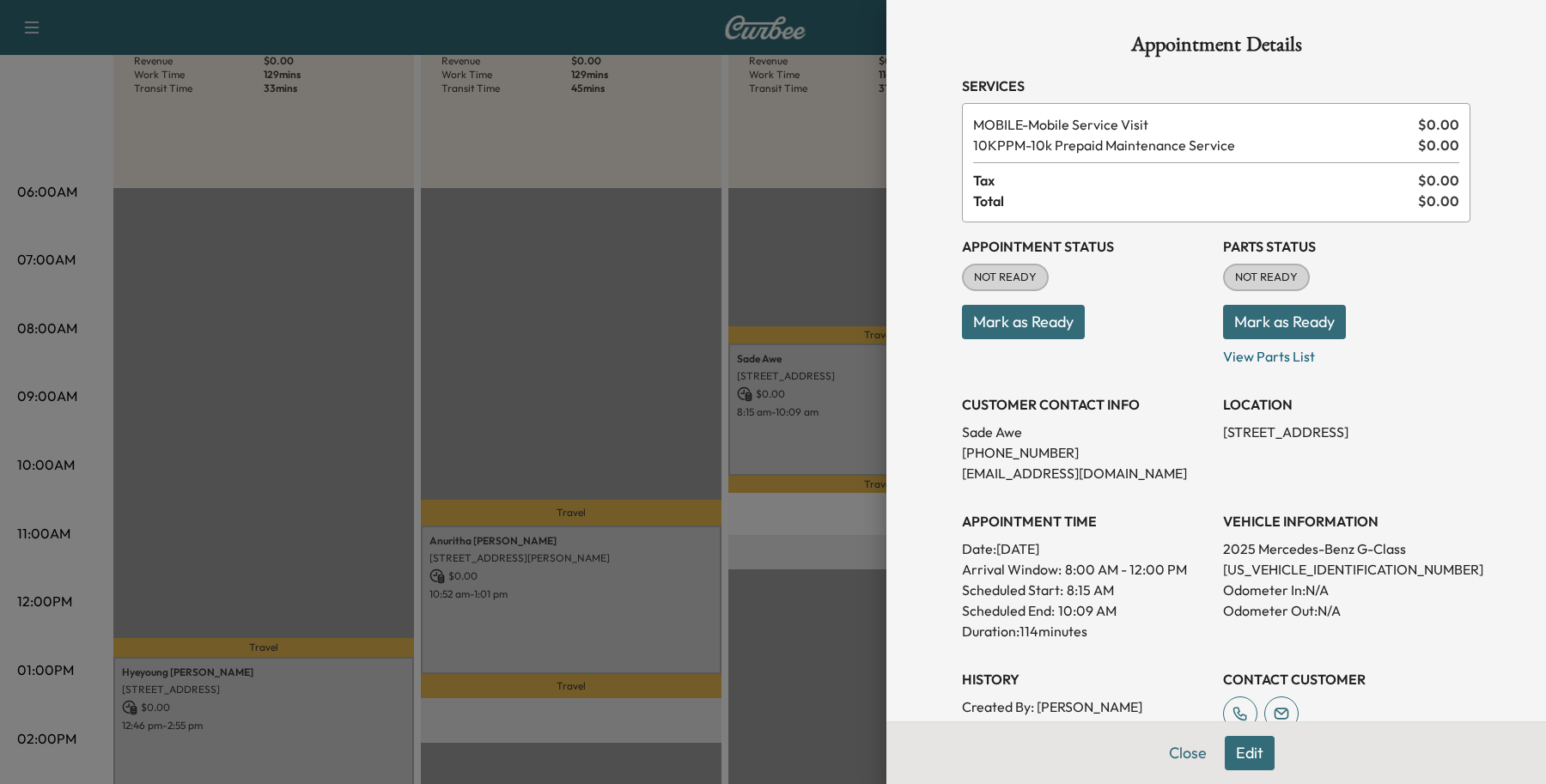
scroll to position [267, 0]
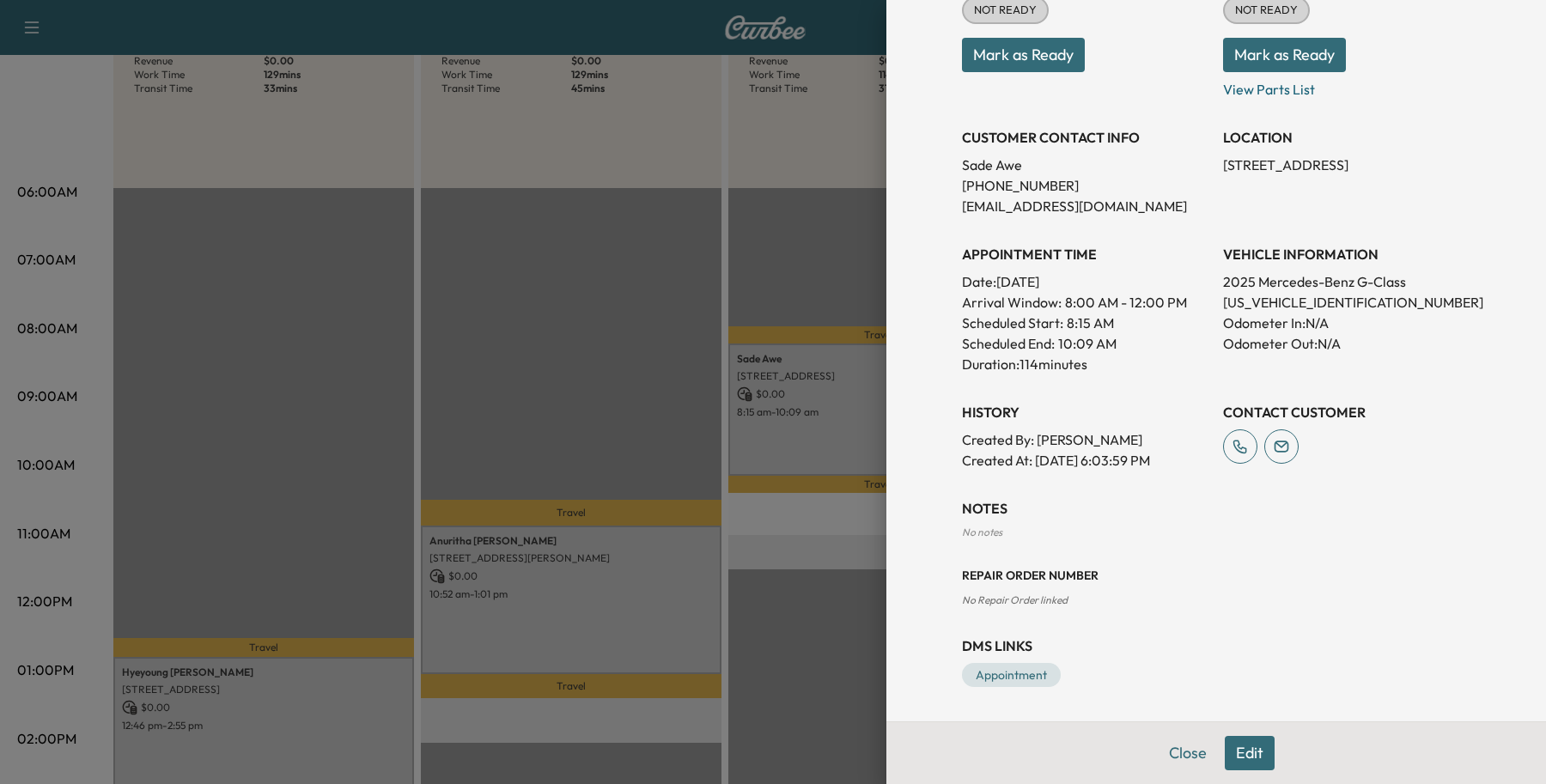
click at [1225, 753] on button "Edit" at bounding box center [1250, 753] width 50 height 35
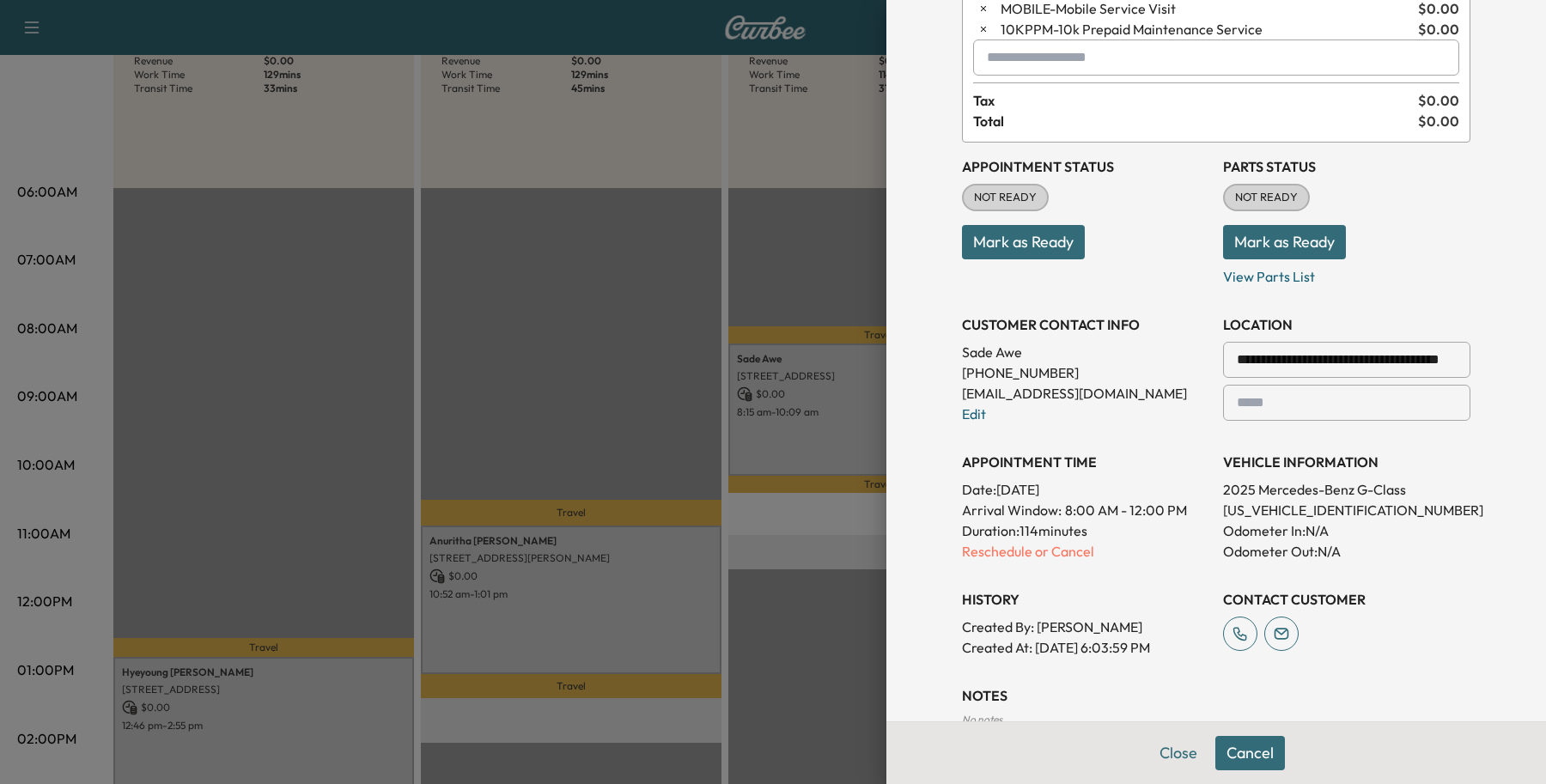
scroll to position [113, 0]
click at [971, 552] on p "Reschedule or Cancel" at bounding box center [1085, 554] width 248 height 21
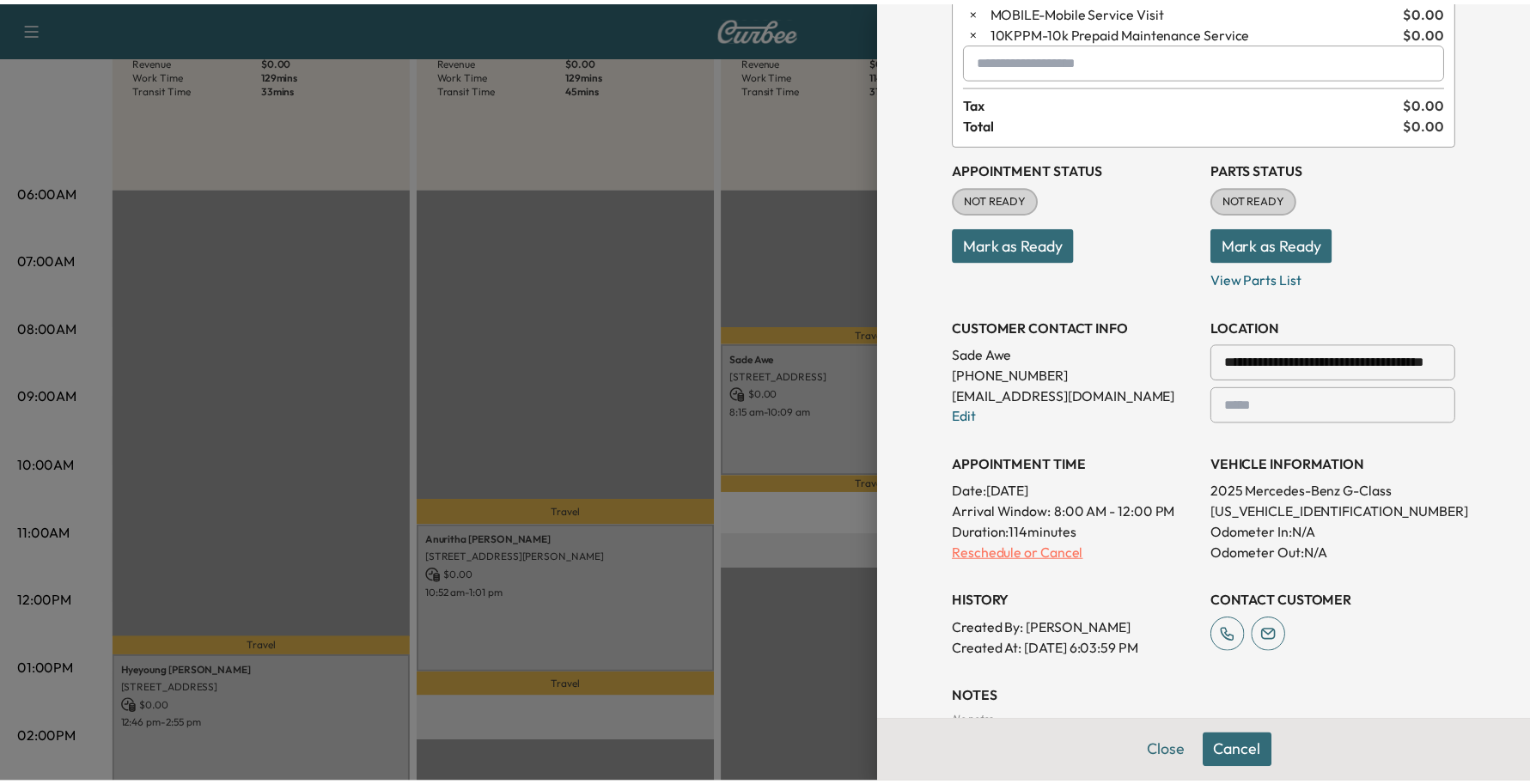
scroll to position [0, 0]
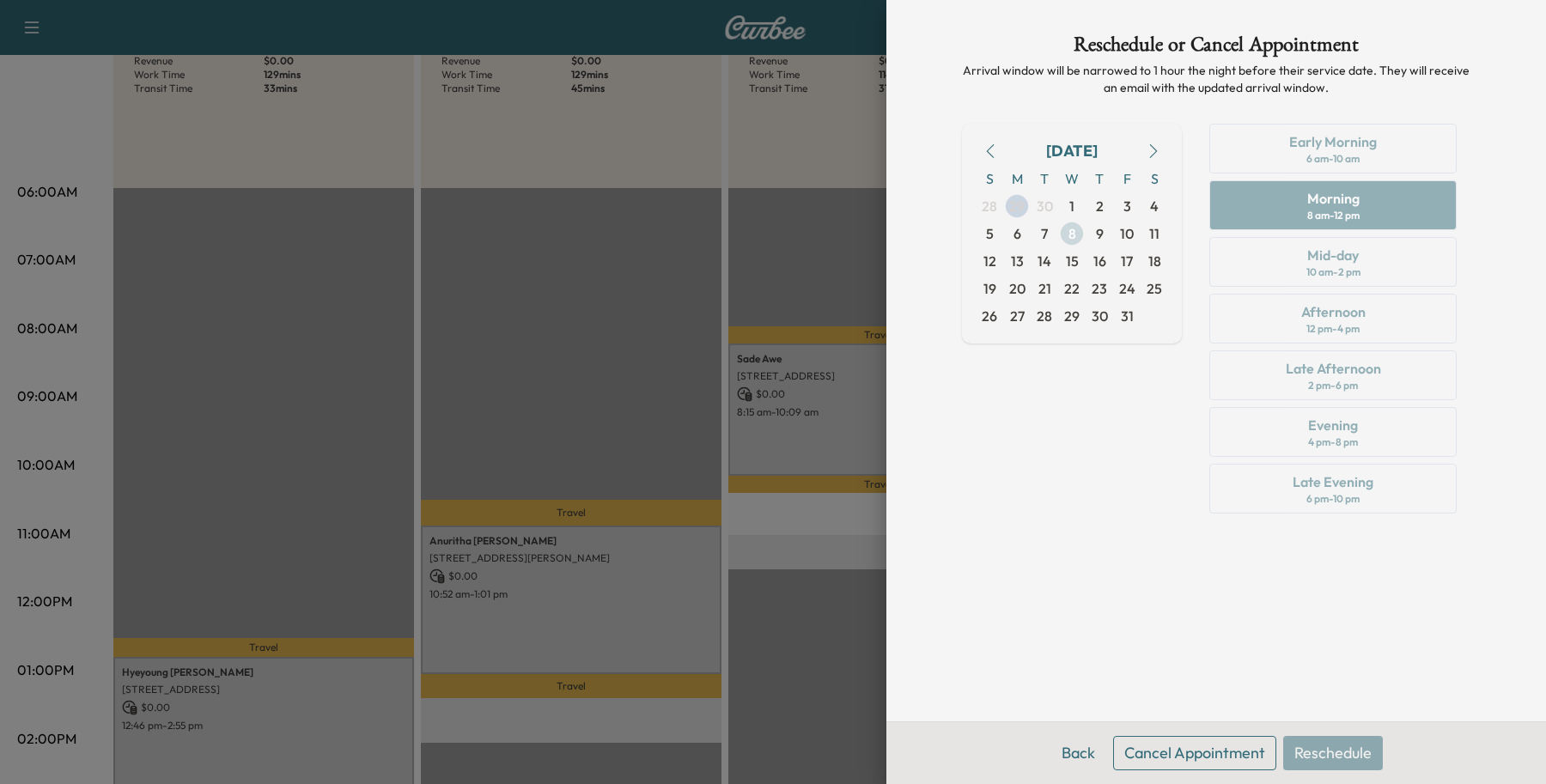
click at [1068, 230] on span "8" at bounding box center [1072, 234] width 7 height 21
click at [1089, 241] on span "9" at bounding box center [1099, 233] width 27 height 27
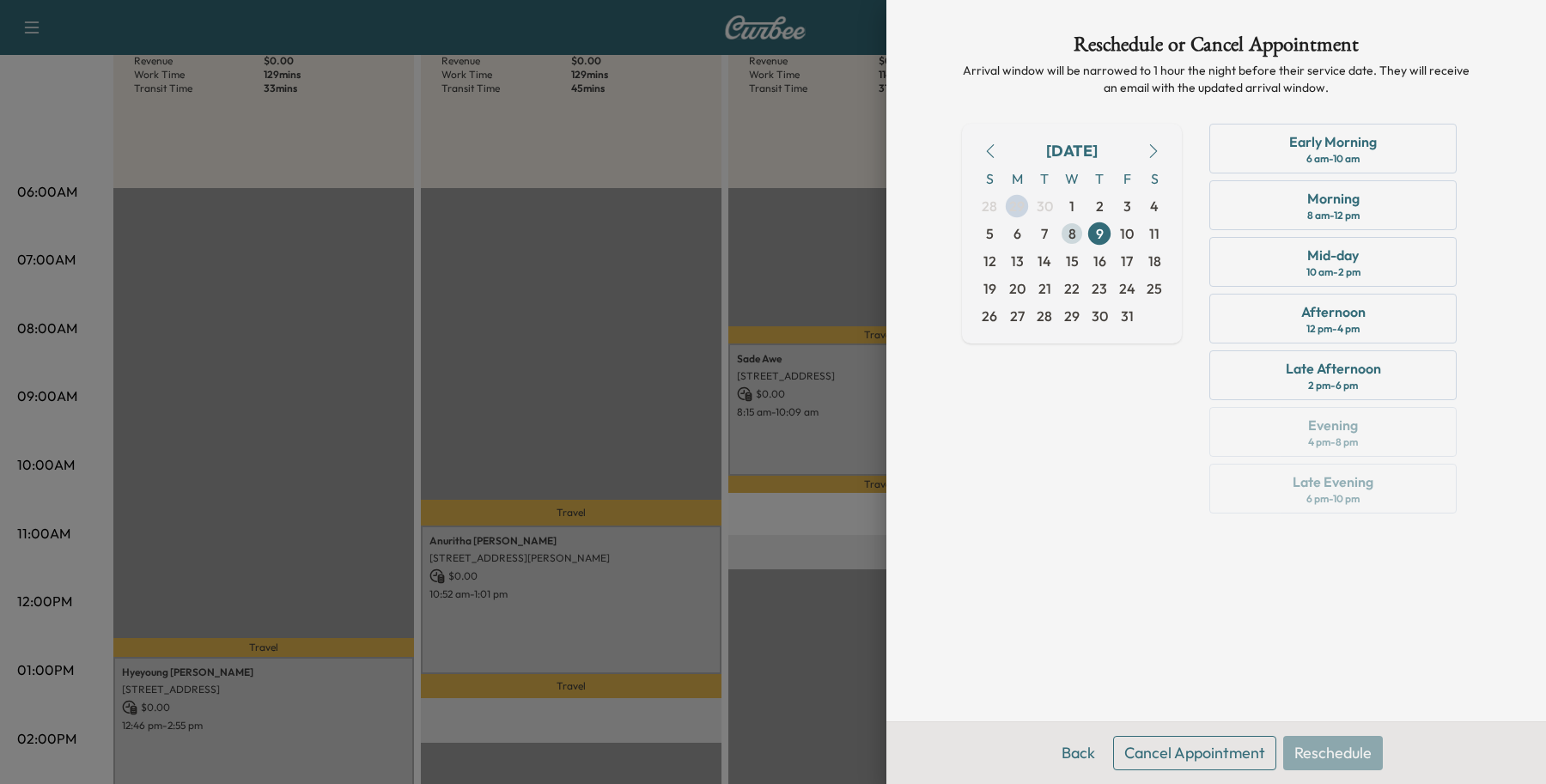
click at [1078, 238] on span "8" at bounding box center [1071, 233] width 27 height 27
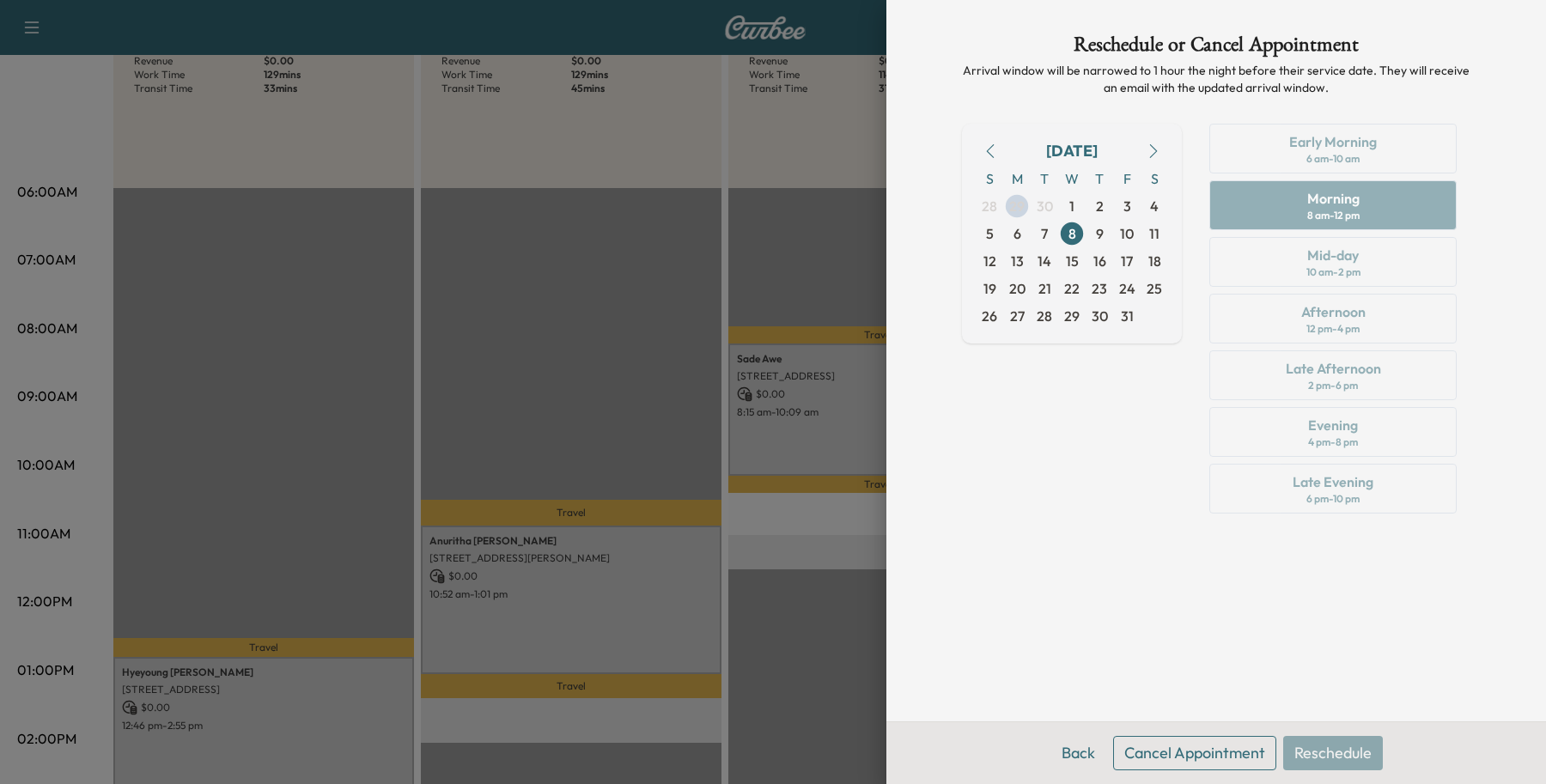
click at [822, 427] on div at bounding box center [773, 392] width 1546 height 784
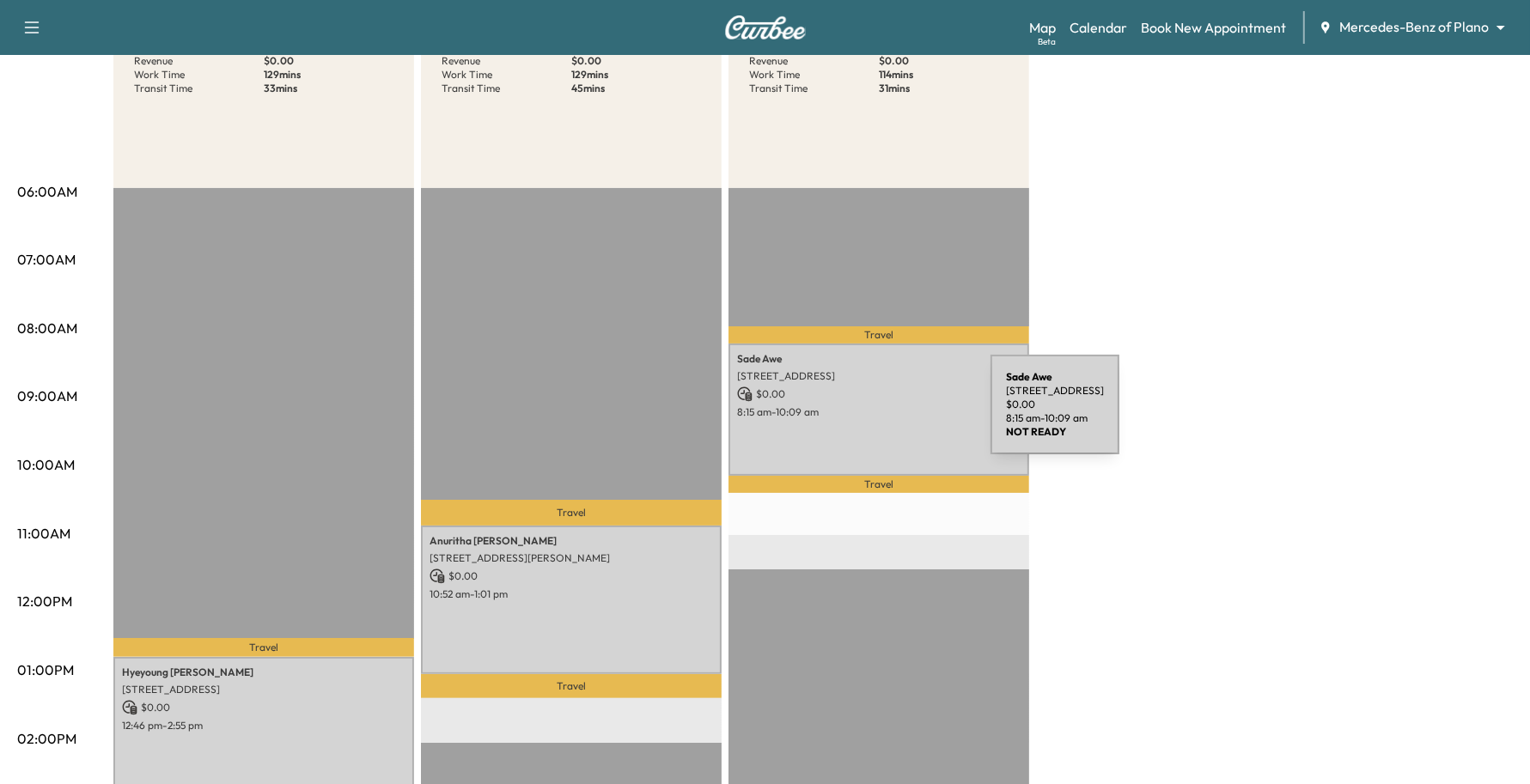
click at [862, 415] on p "8:15 am - 10:09 am" at bounding box center [879, 412] width 283 height 14
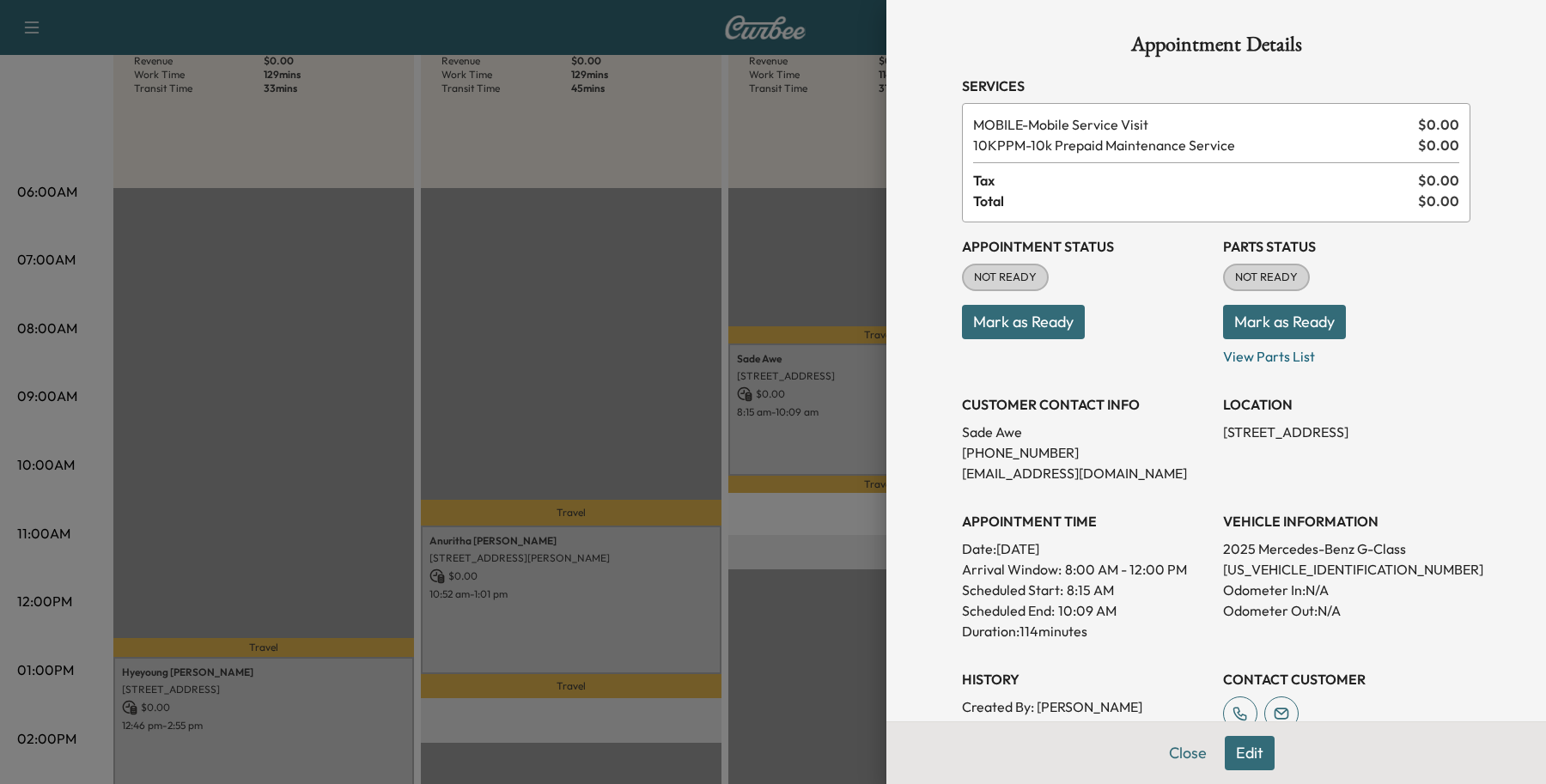
click at [1248, 762] on button "Edit" at bounding box center [1250, 753] width 50 height 35
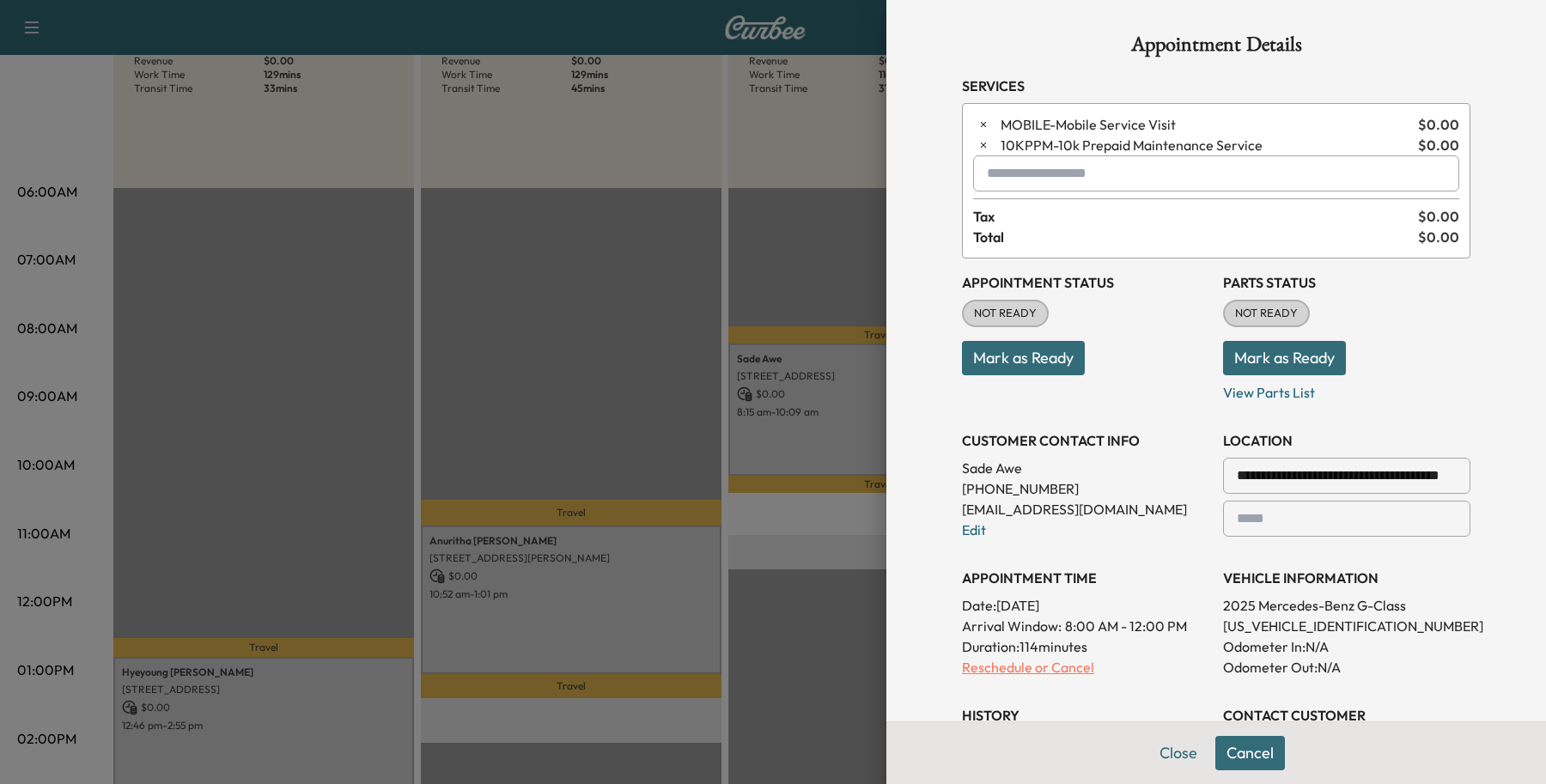
click at [988, 673] on p "Reschedule or Cancel" at bounding box center [1085, 667] width 248 height 21
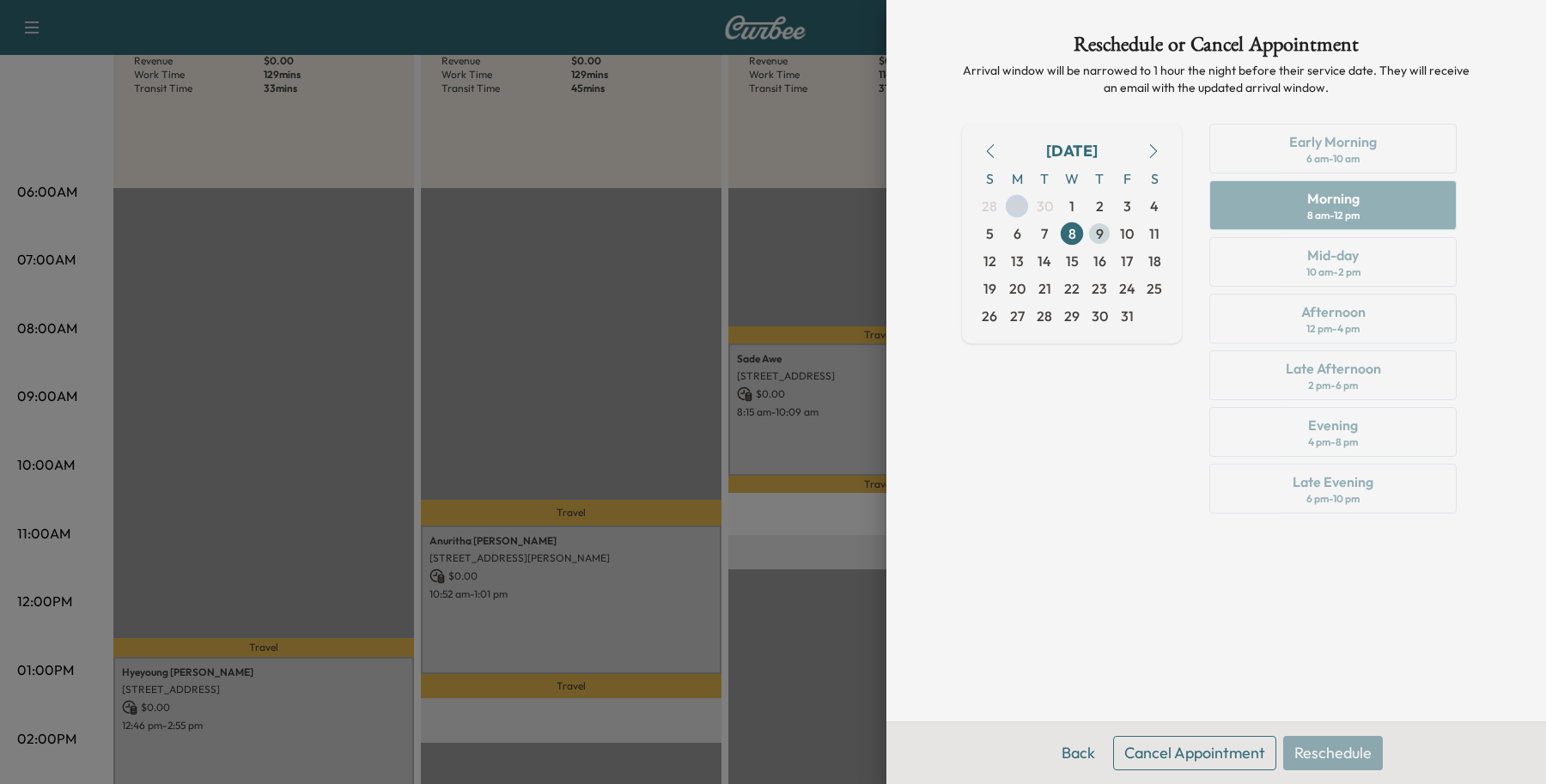
click at [1094, 232] on span "9" at bounding box center [1099, 233] width 27 height 27
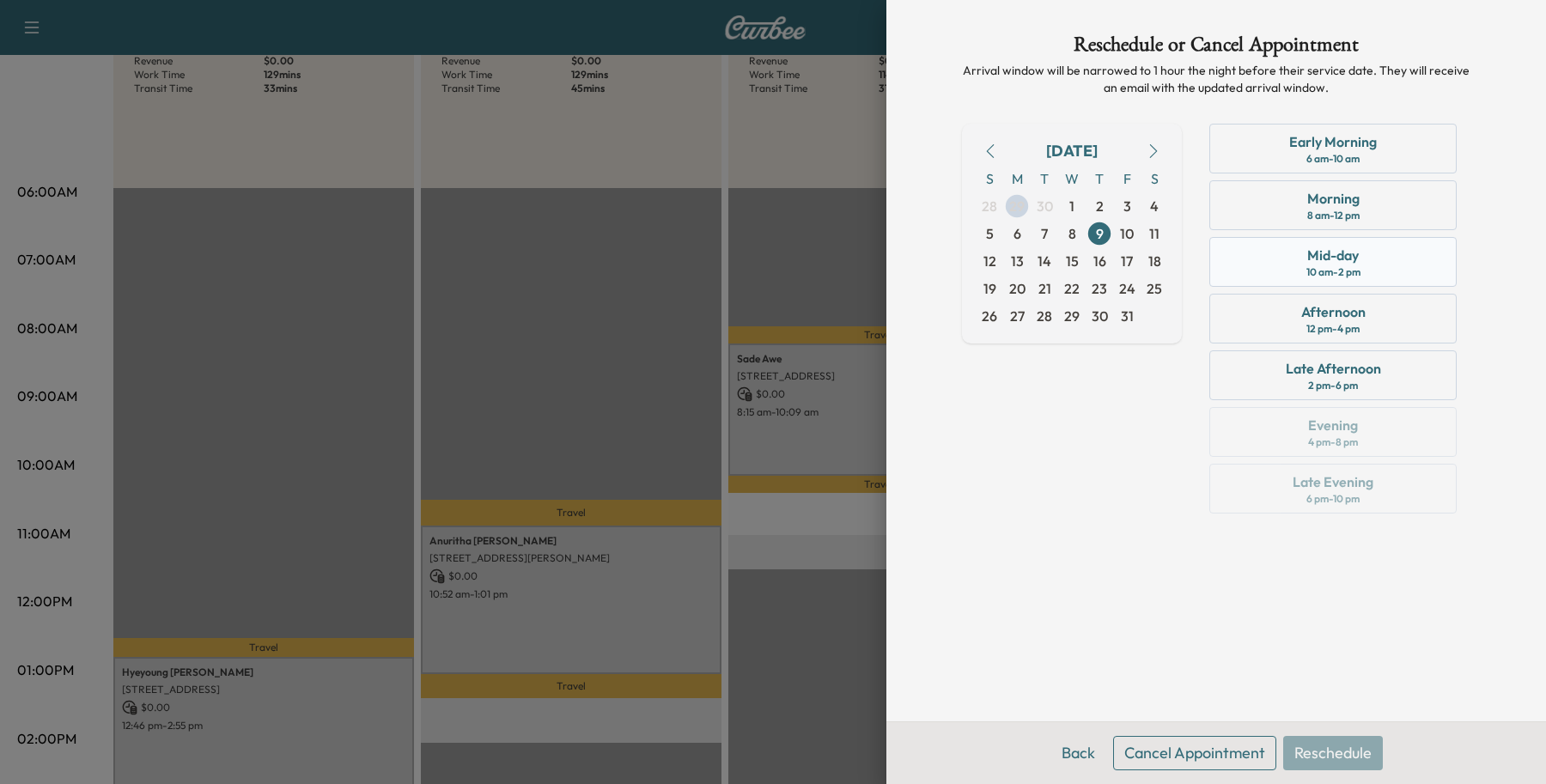
click at [1374, 271] on div "Mid-day 10 am - 2 pm" at bounding box center [1333, 262] width 248 height 50
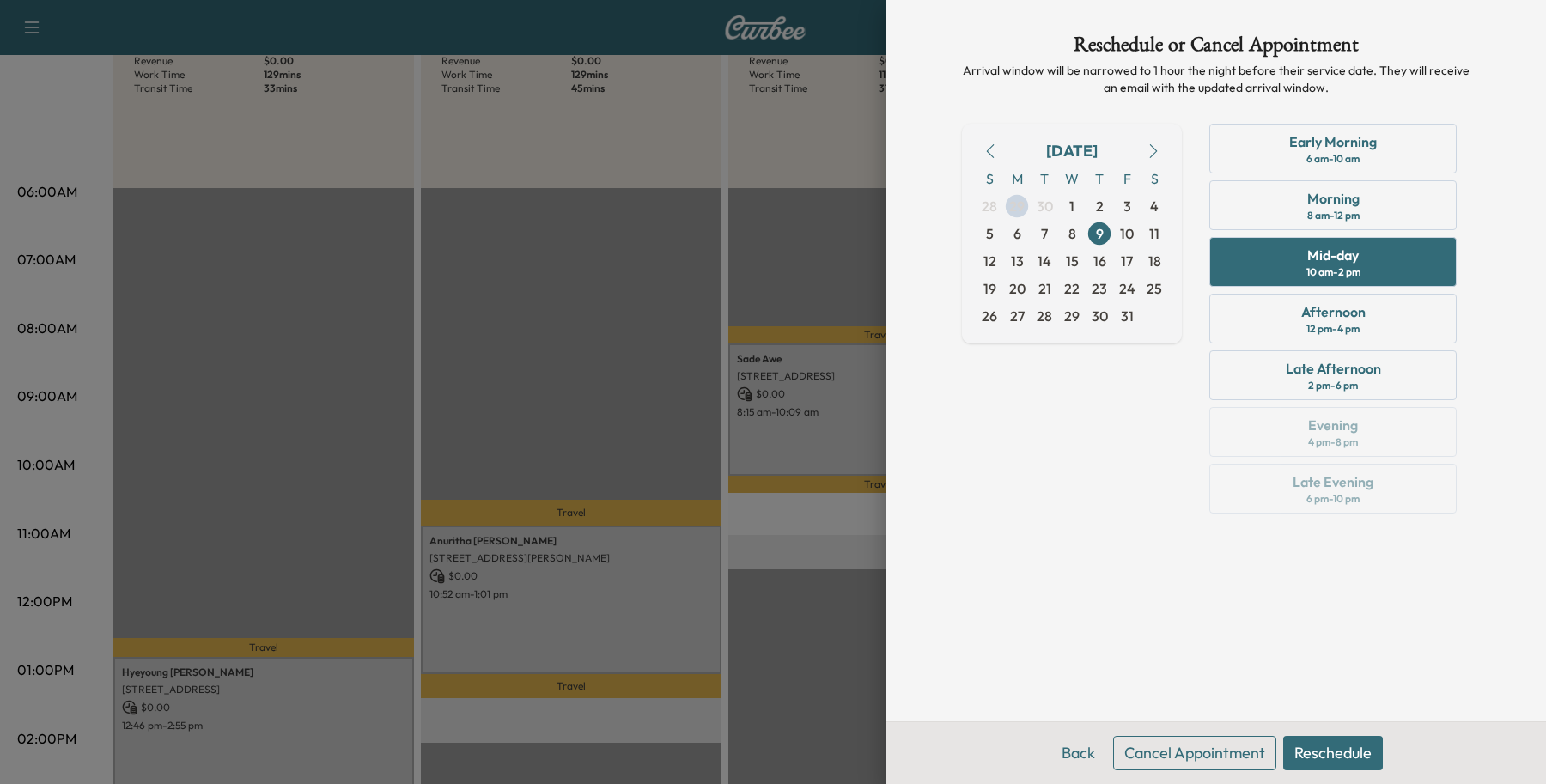
click at [1324, 748] on button "Reschedule" at bounding box center [1333, 753] width 100 height 35
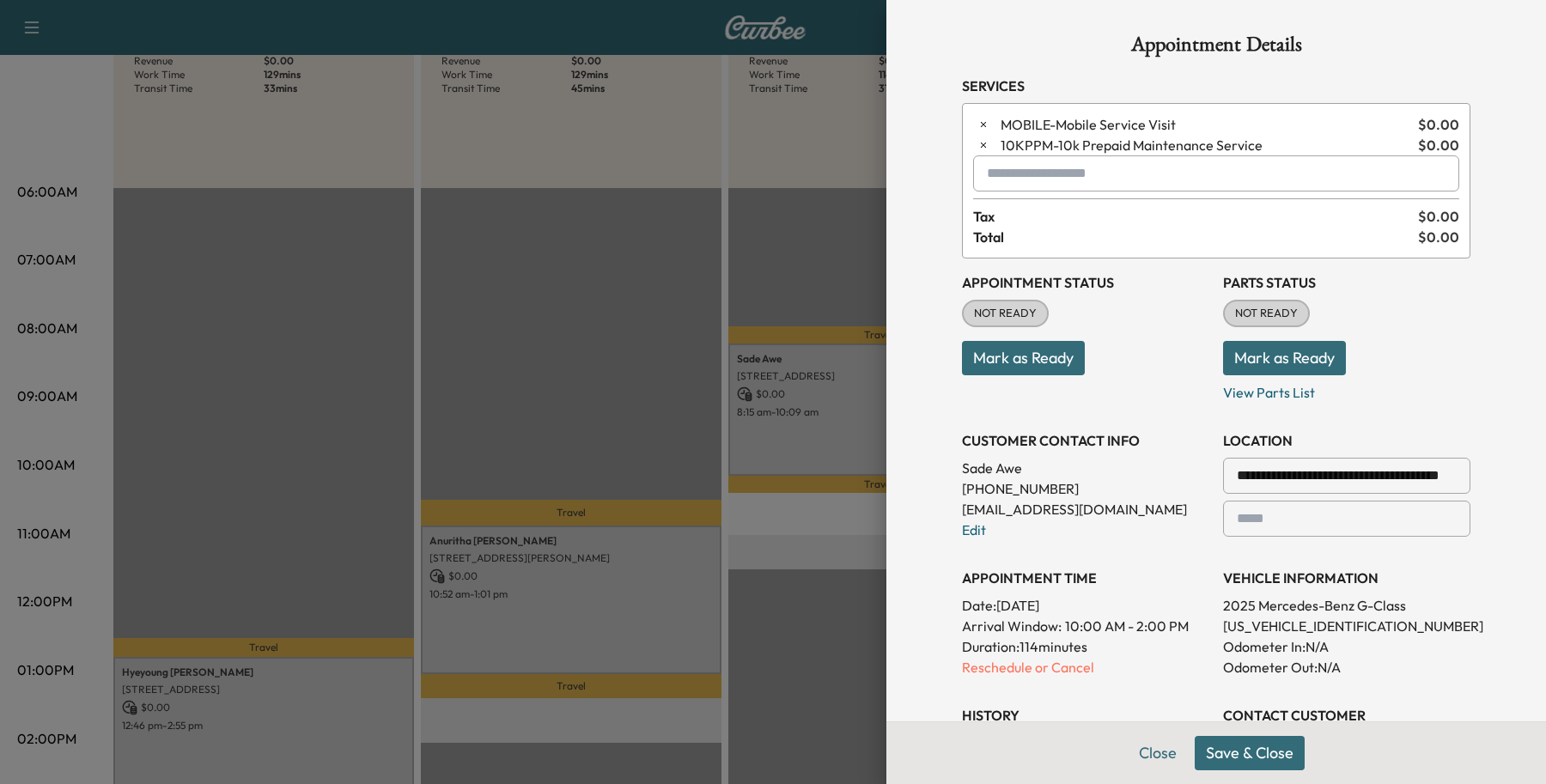
click at [1280, 748] on button "Save & Close" at bounding box center [1250, 753] width 110 height 35
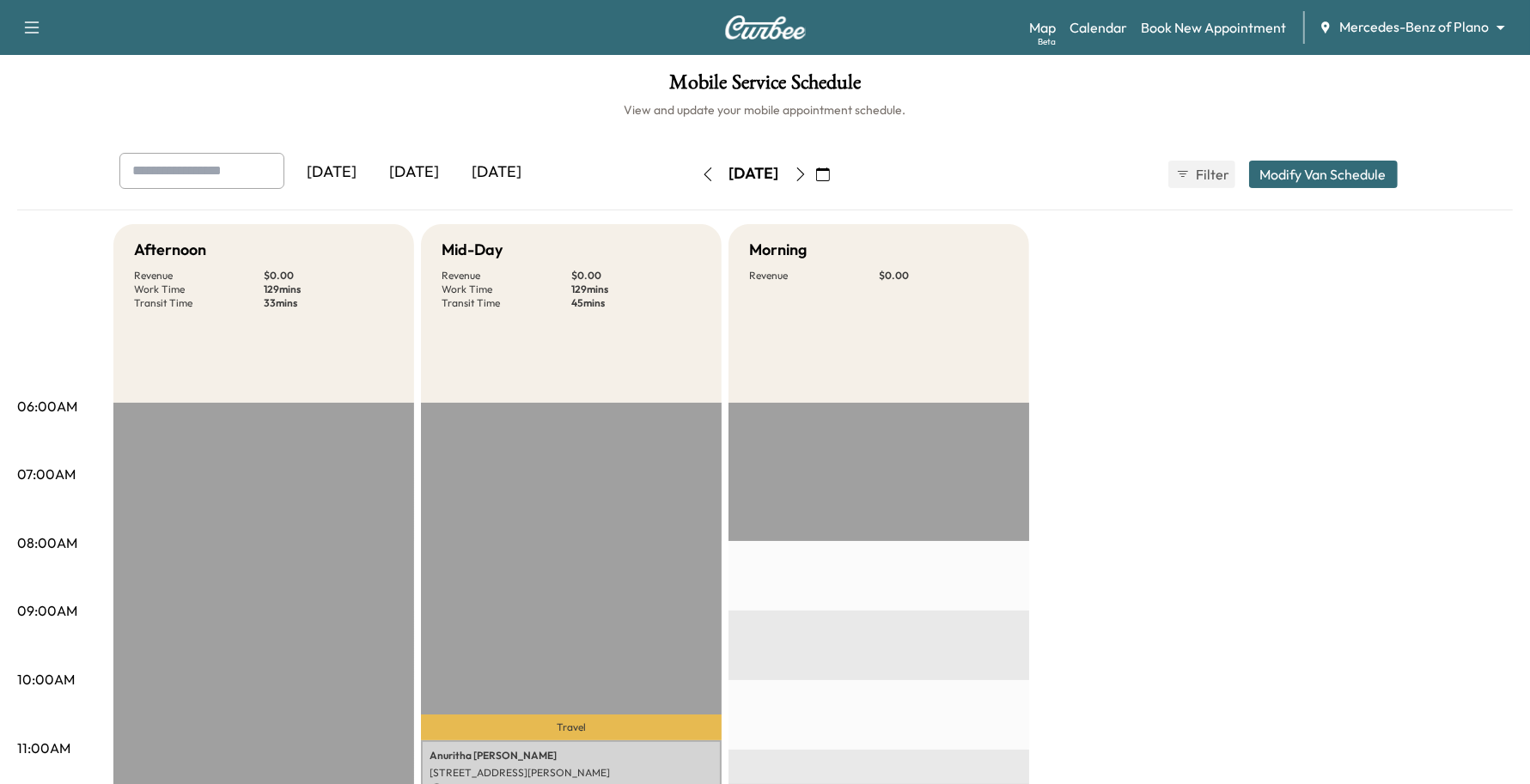
click at [808, 172] on icon "button" at bounding box center [800, 174] width 14 height 14
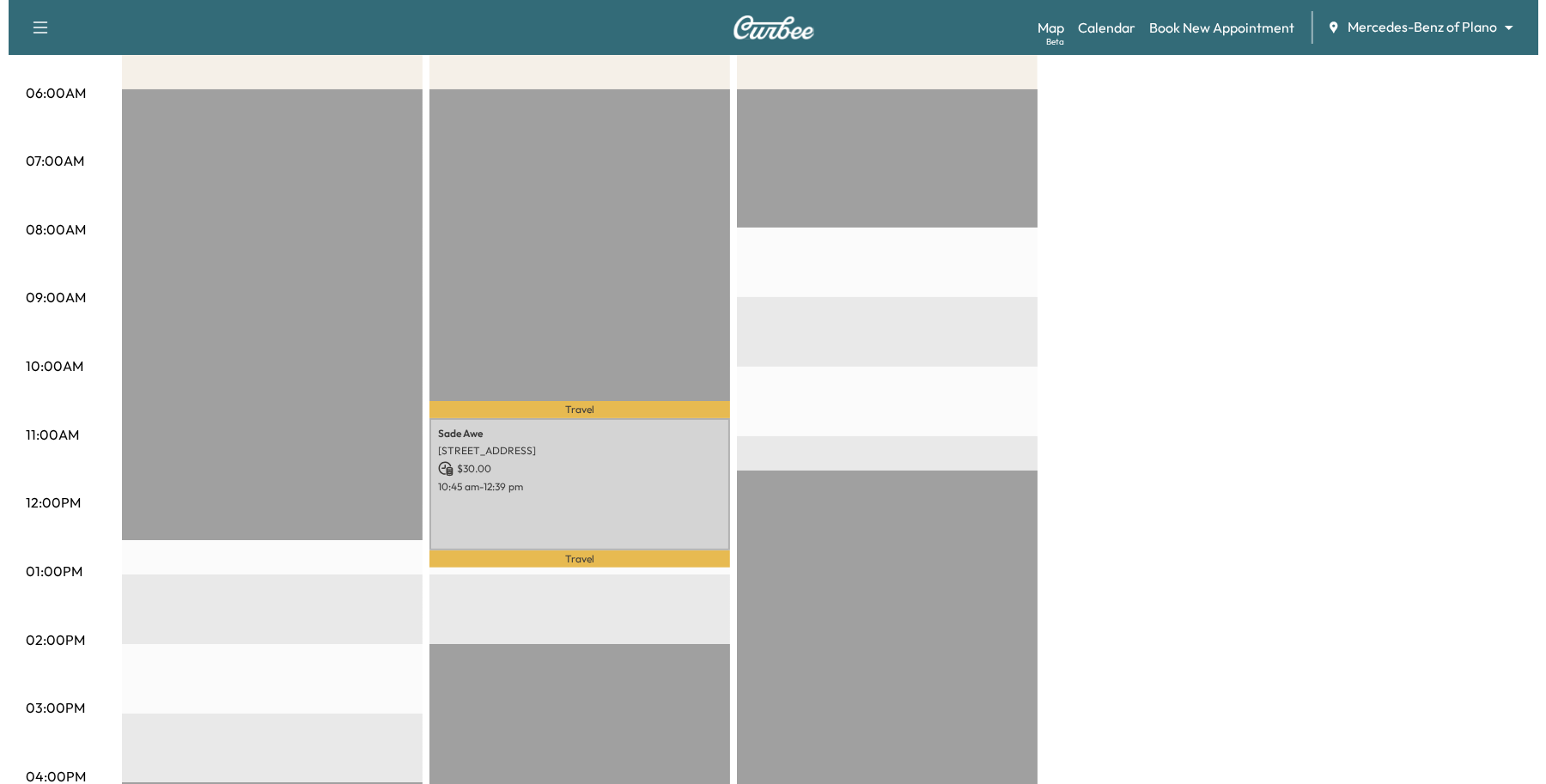
scroll to position [322, 0]
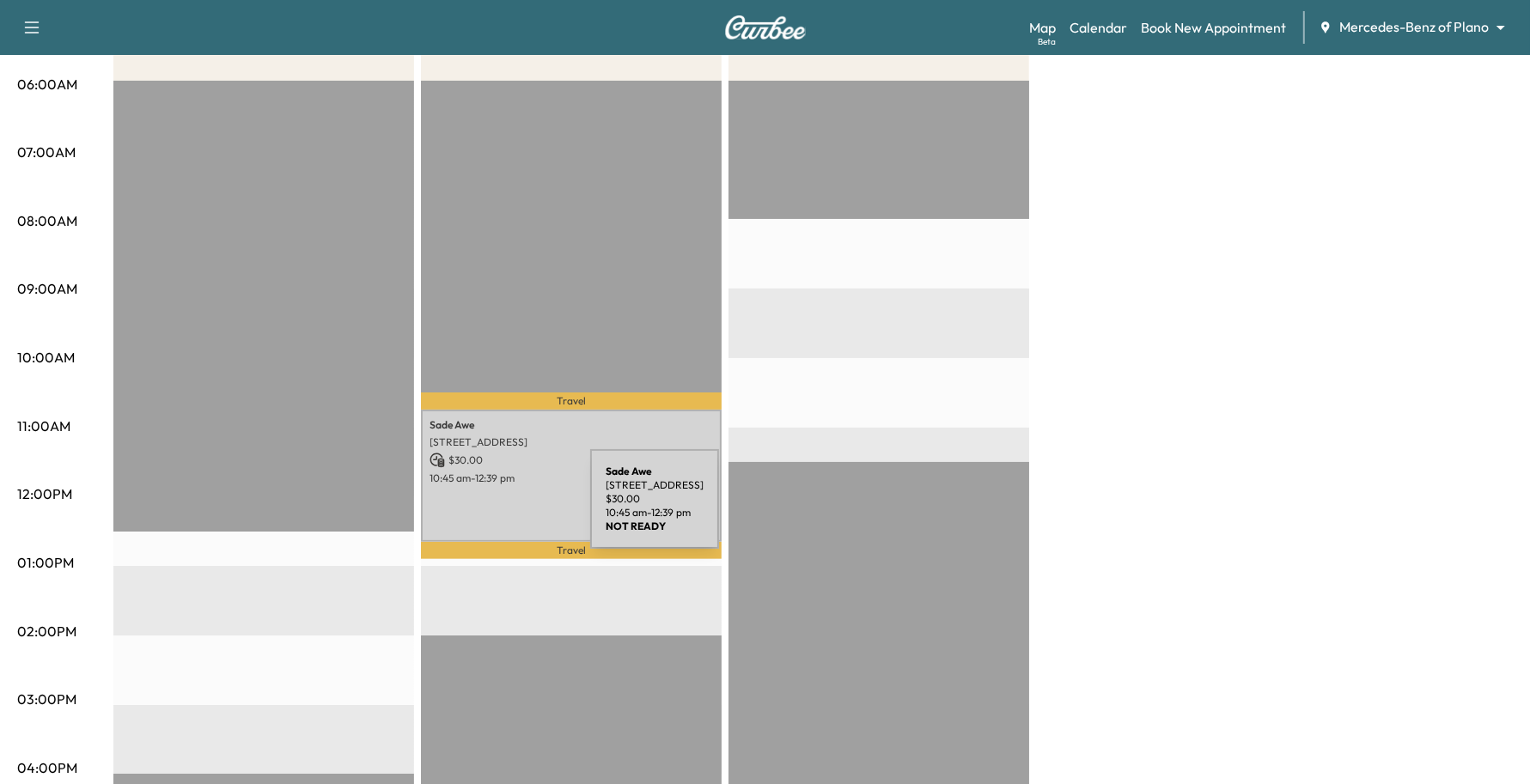
click at [462, 512] on div "Sade Awe [STREET_ADDRESS] $ 30.00 10:45 am - 12:39 pm" at bounding box center [571, 475] width 301 height 132
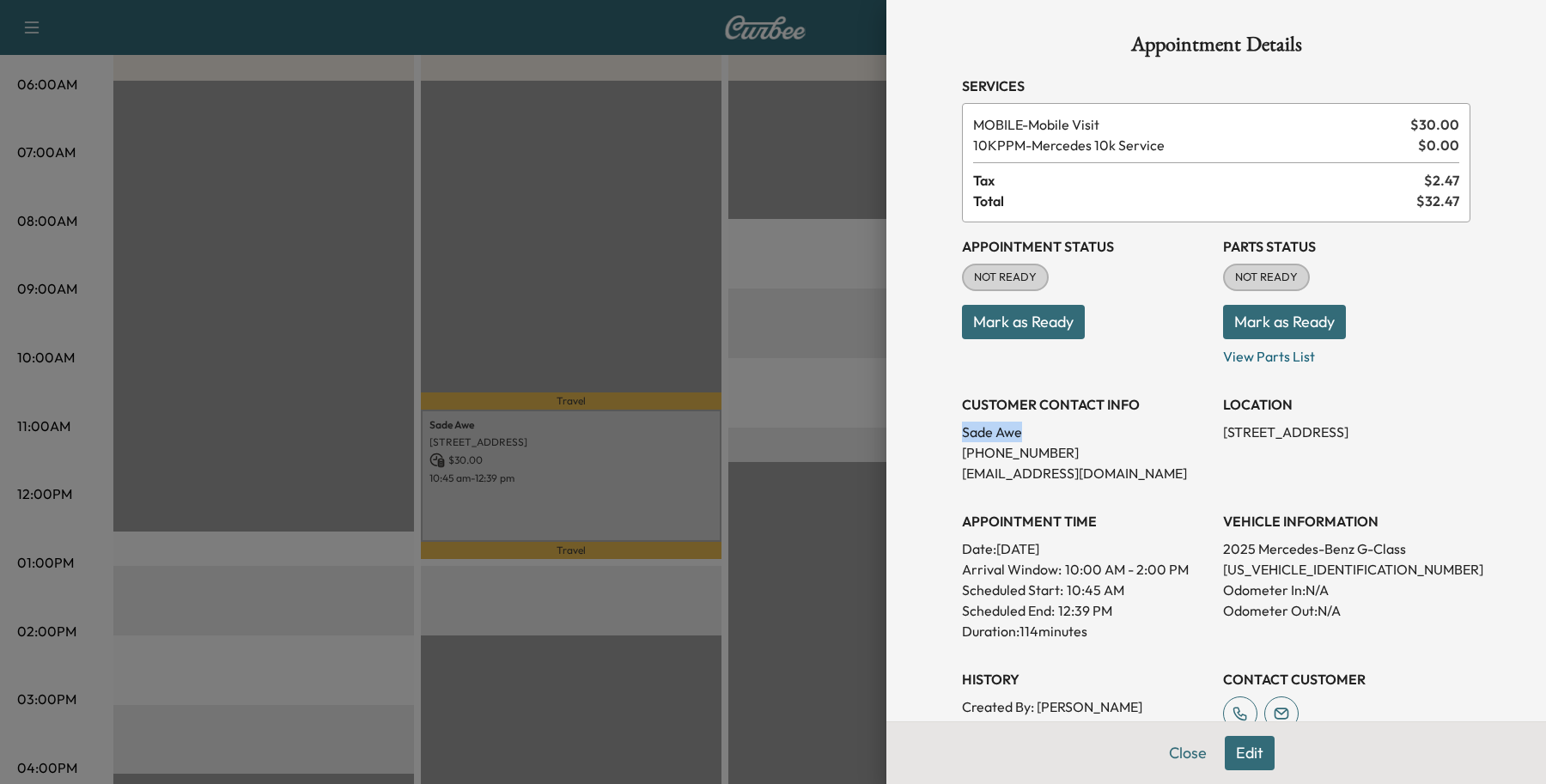
drag, startPoint x: 988, startPoint y: 432, endPoint x: 916, endPoint y: 431, distance: 72.0
click at [916, 431] on div "Appointment Details Services MOBILE - Mobile Visit $ 30.00 10KPPM - Mercedes 10…" at bounding box center [1216, 392] width 660 height 784
copy p "Sade Awe"
